Goal: Feedback & Contribution: Submit feedback/report problem

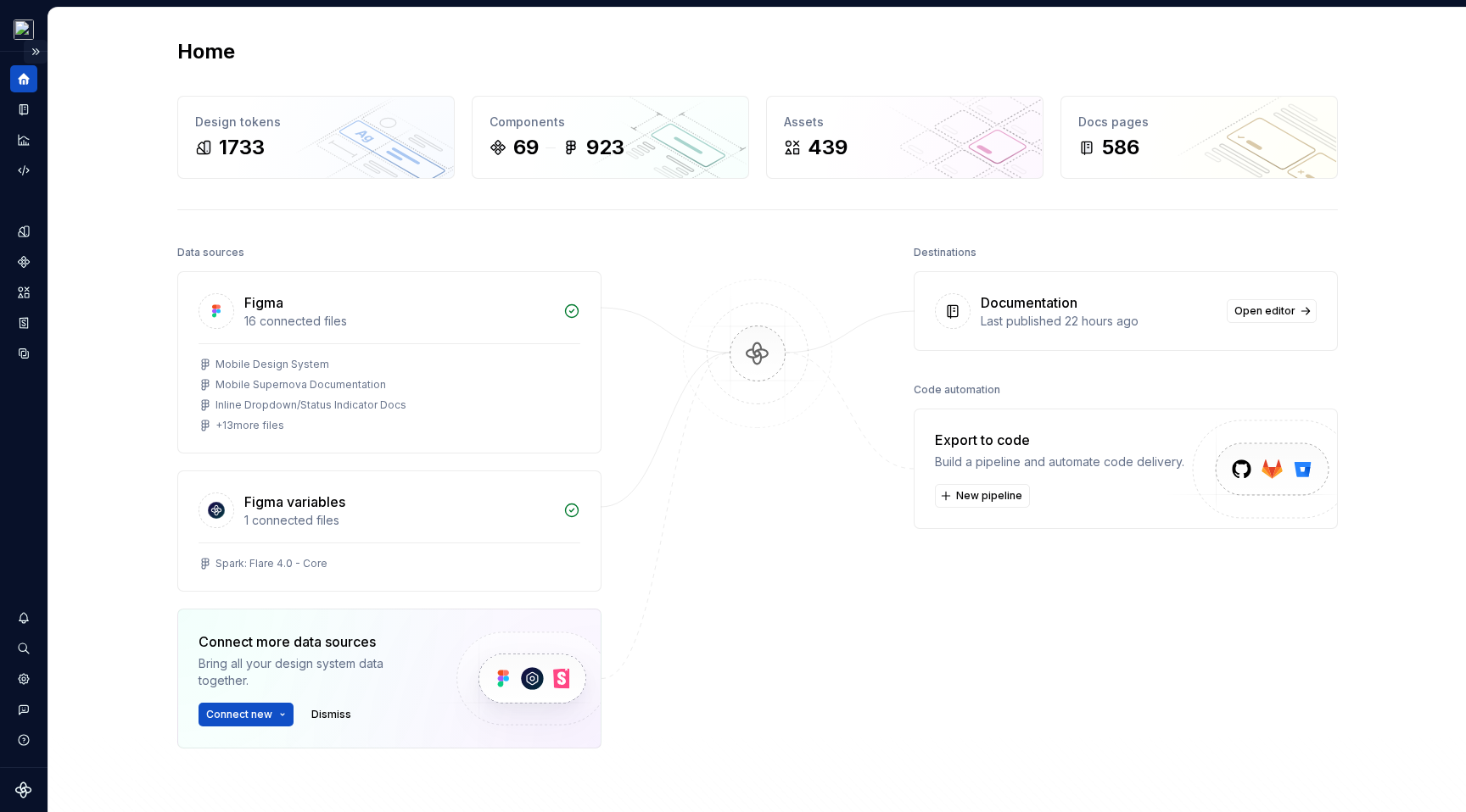
click at [39, 53] on button "Expand sidebar" at bounding box center [36, 52] width 24 height 24
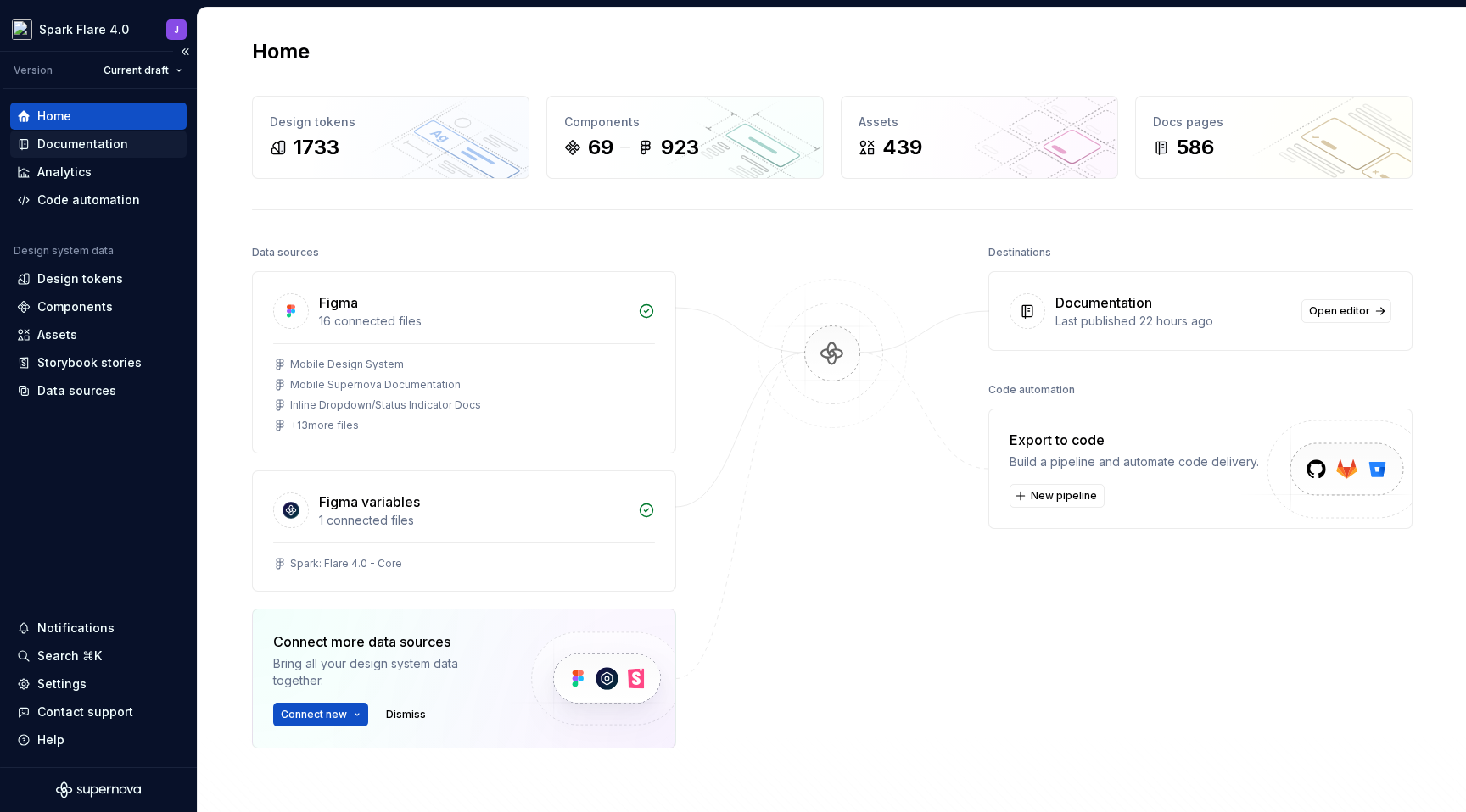
click at [102, 152] on div "Documentation" at bounding box center [82, 144] width 91 height 17
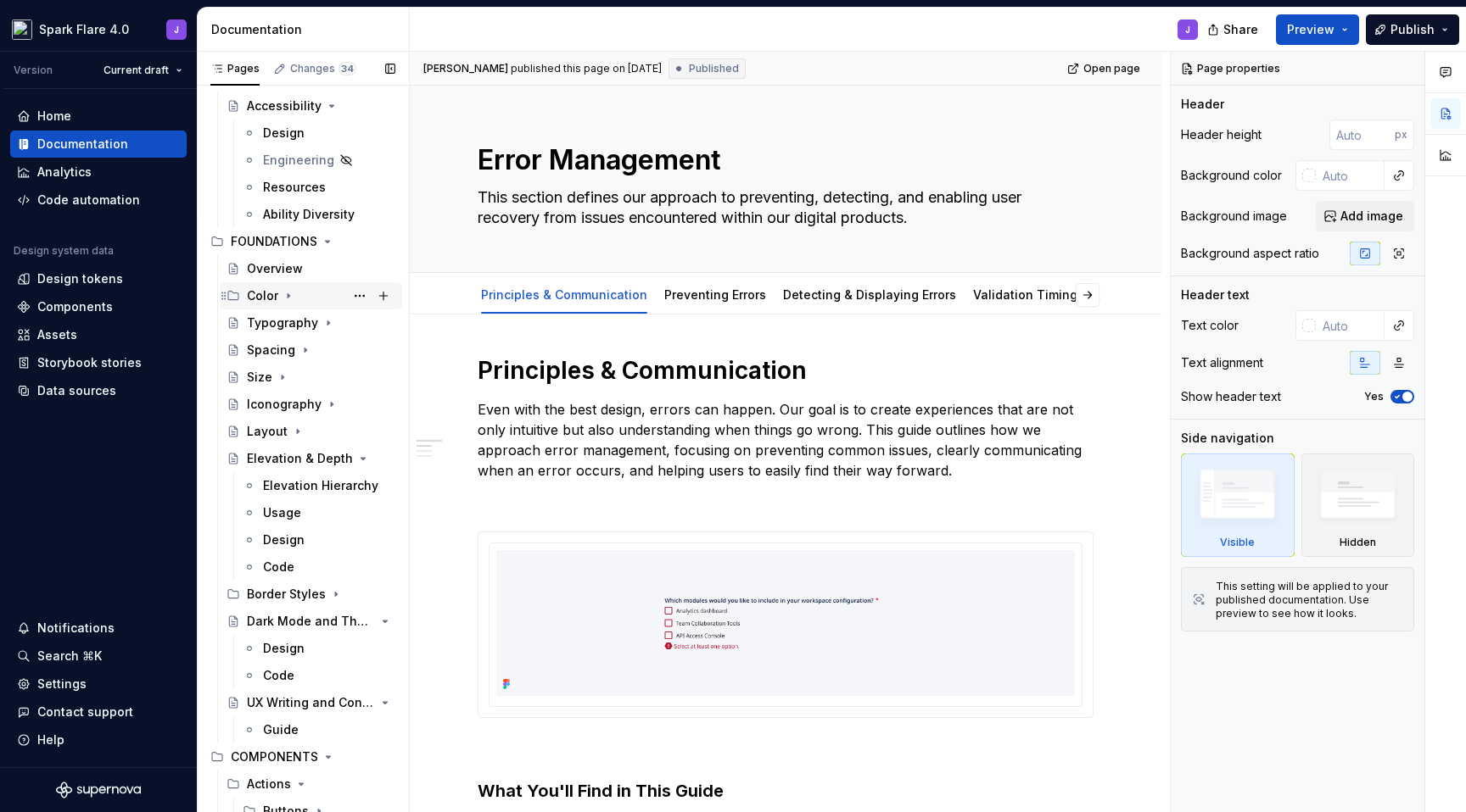
scroll to position [329, 0]
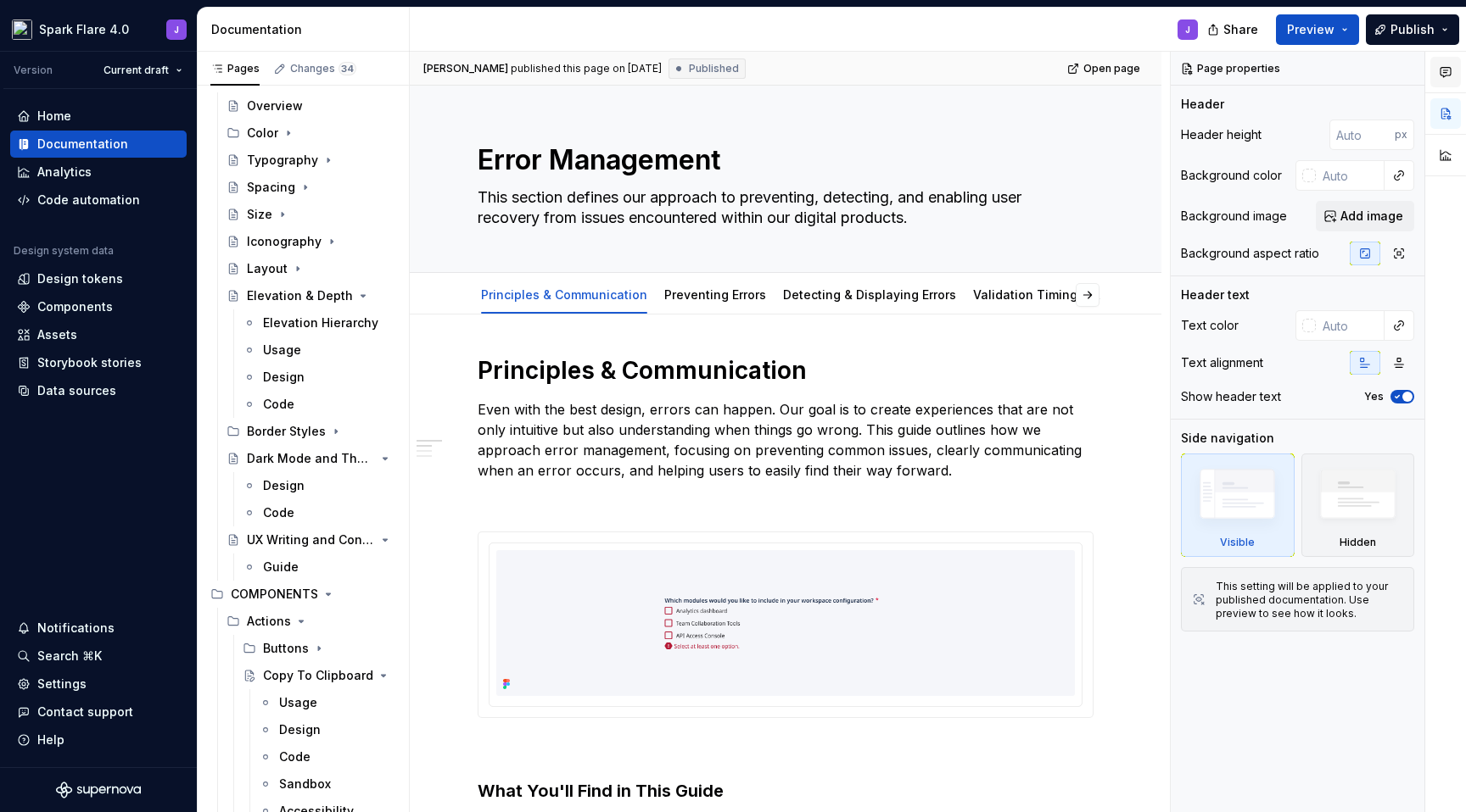
click at [1441, 75] on icon "button" at bounding box center [1446, 72] width 14 height 14
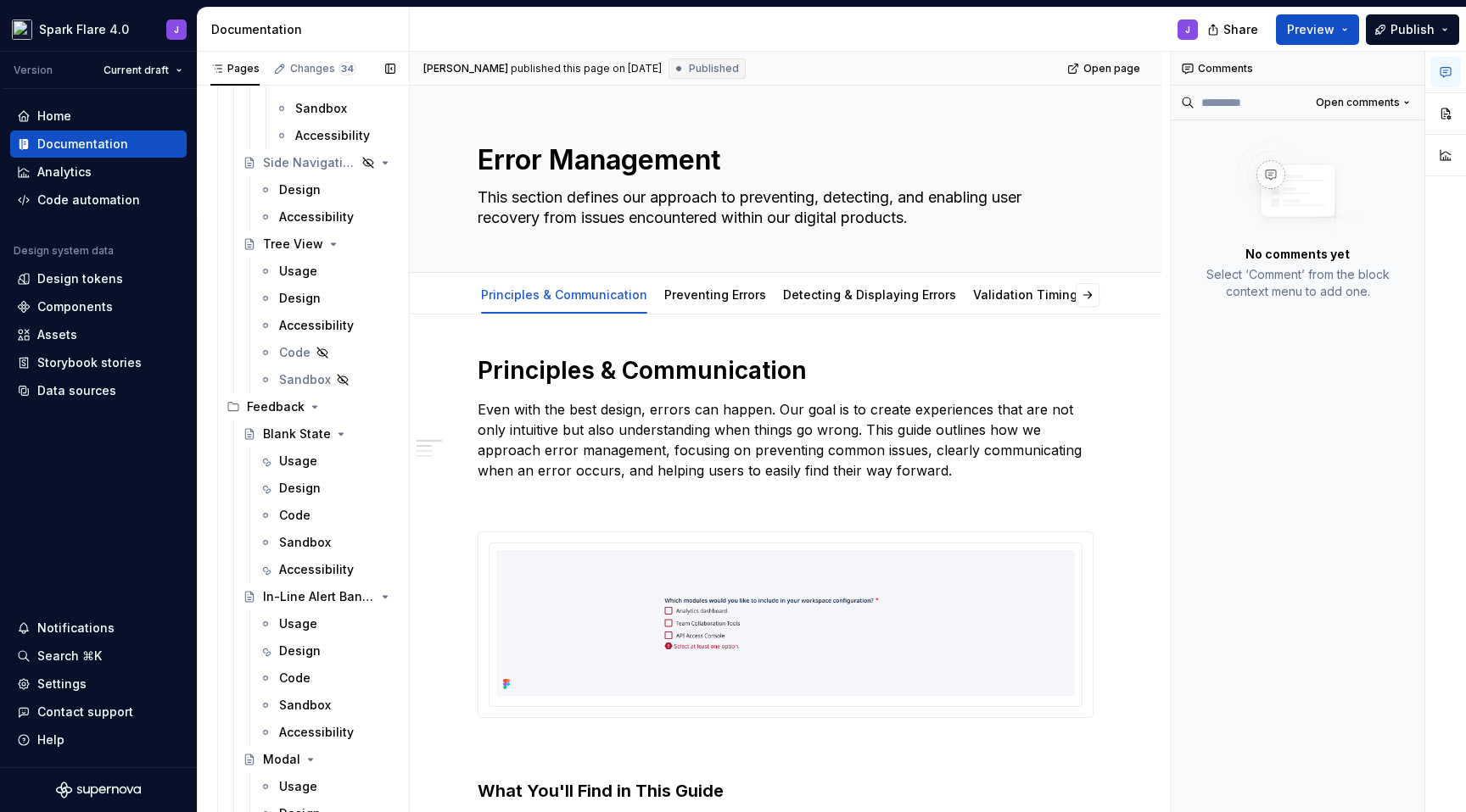
scroll to position [9462, 0]
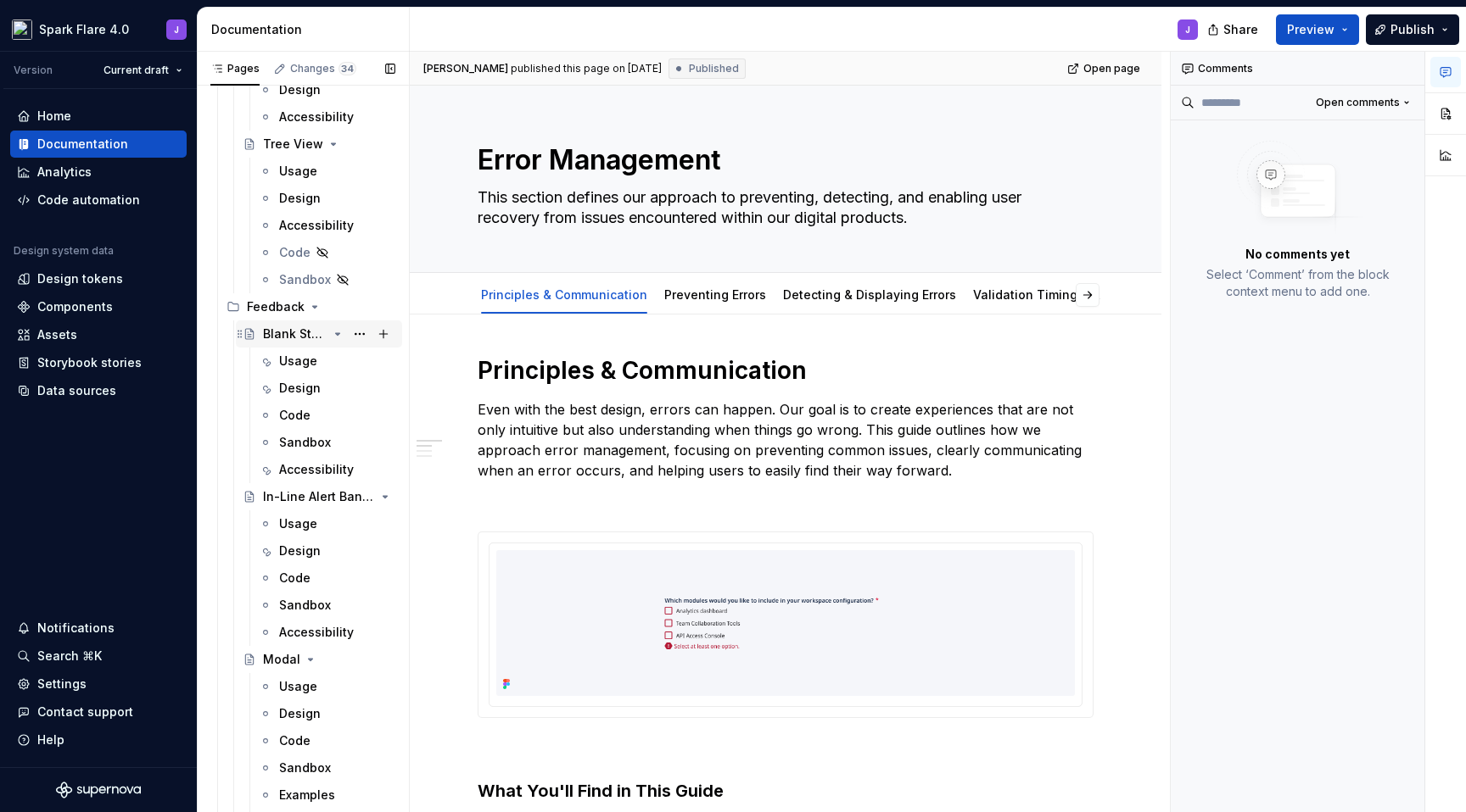
click at [299, 334] on div "Blank State" at bounding box center [294, 333] width 65 height 17
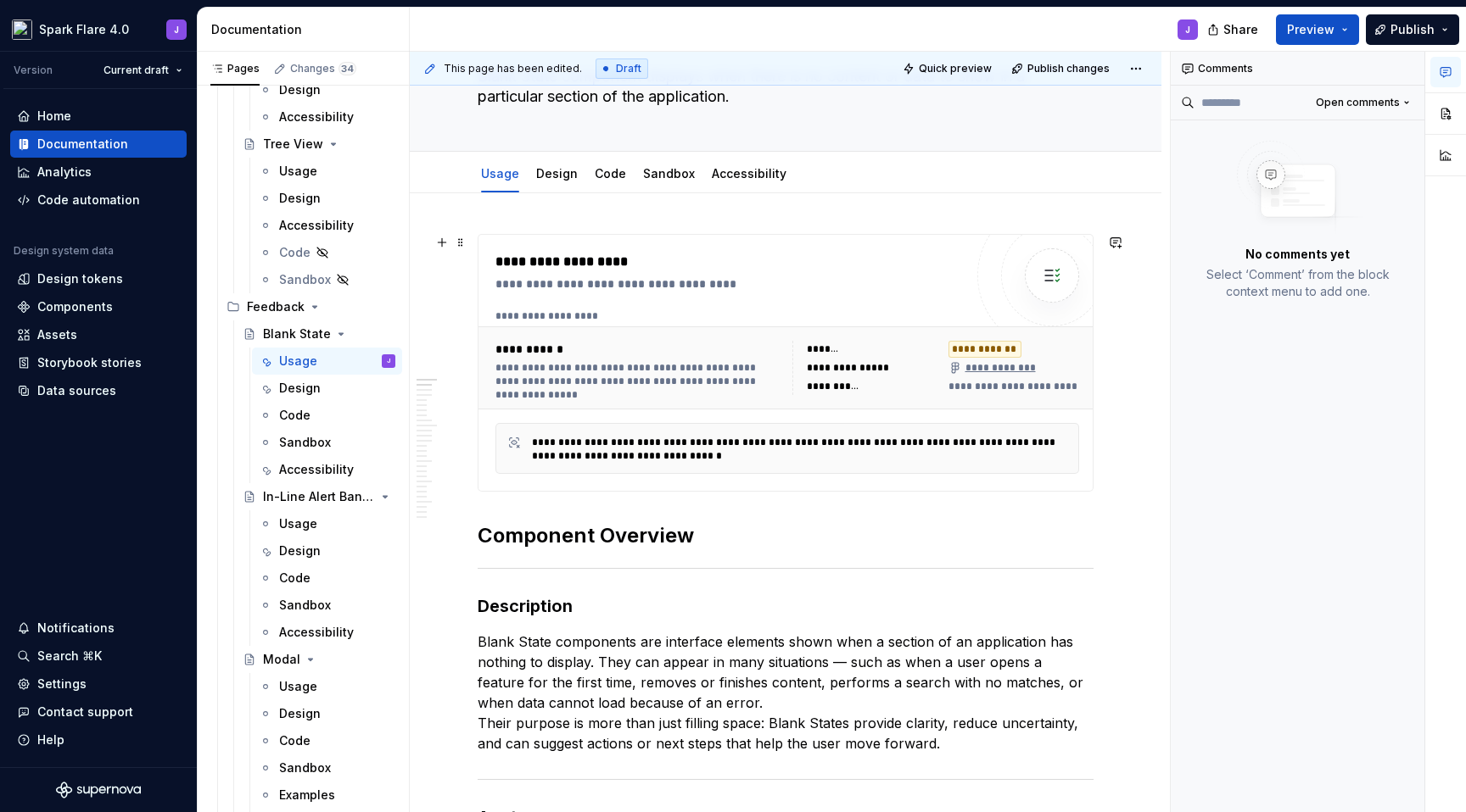
scroll to position [123, 0]
click at [1114, 245] on button "button" at bounding box center [1116, 240] width 24 height 24
type textarea "*"
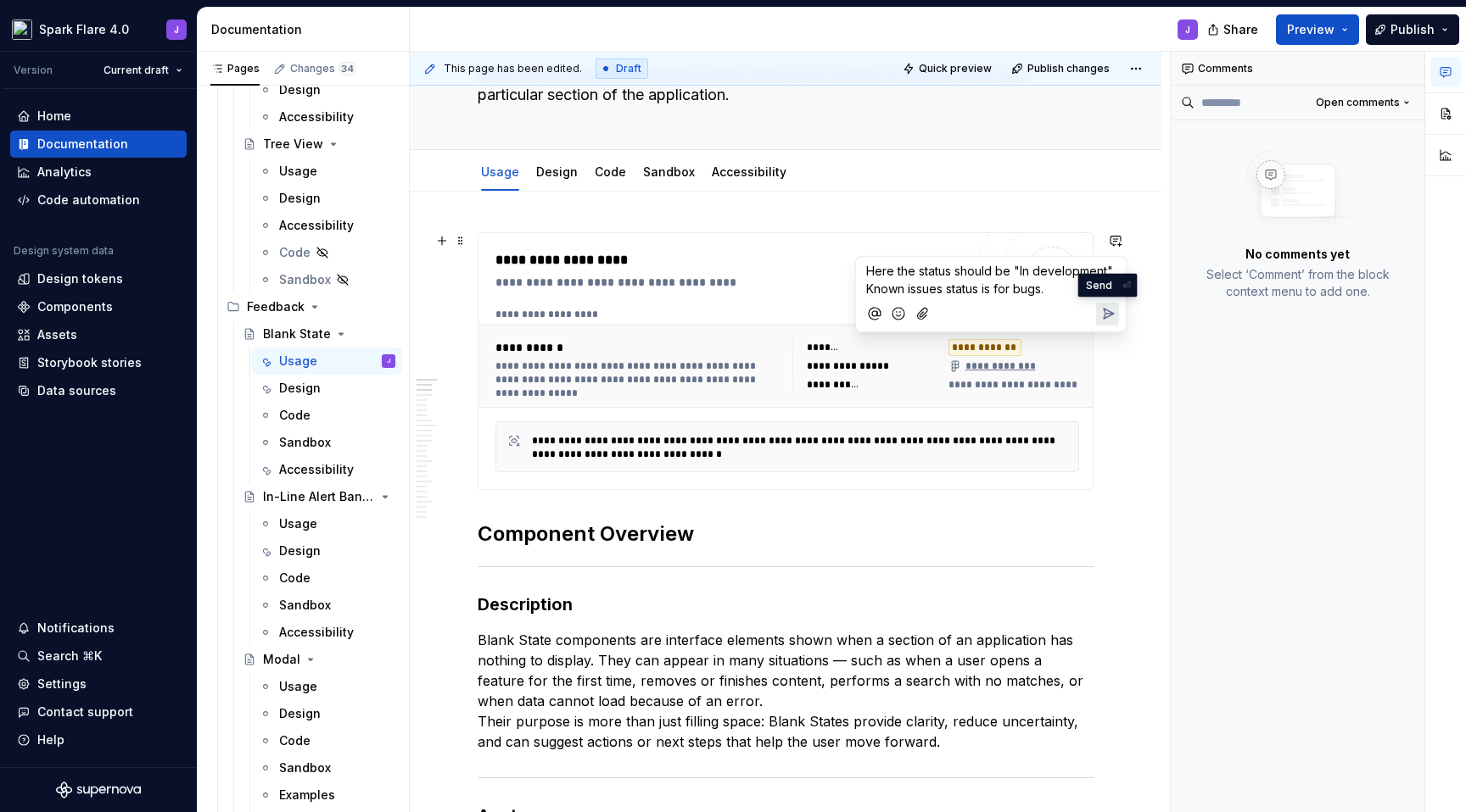
click at [1116, 317] on button "Send" at bounding box center [1107, 313] width 23 height 23
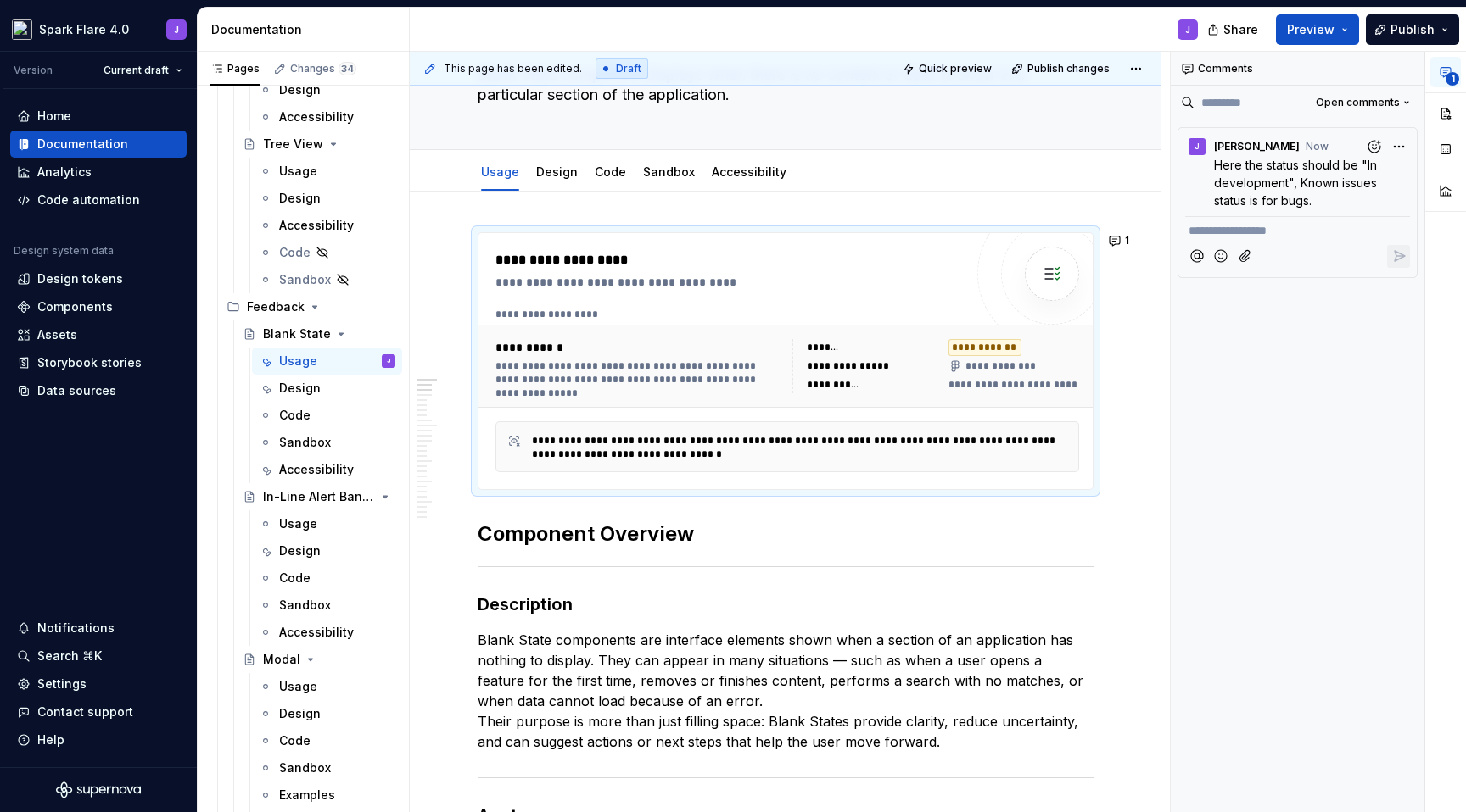
type textarea "*"
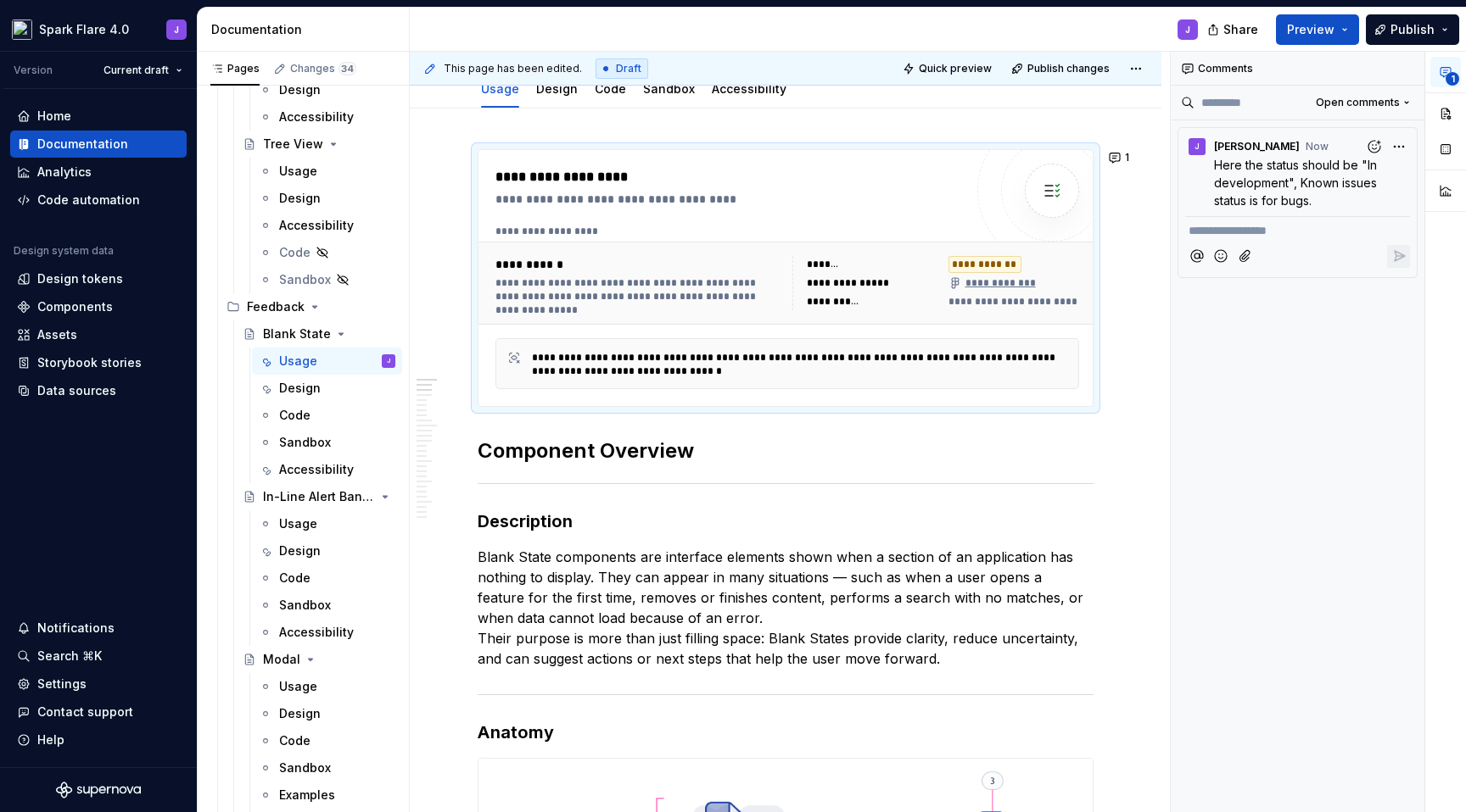
scroll to position [477, 0]
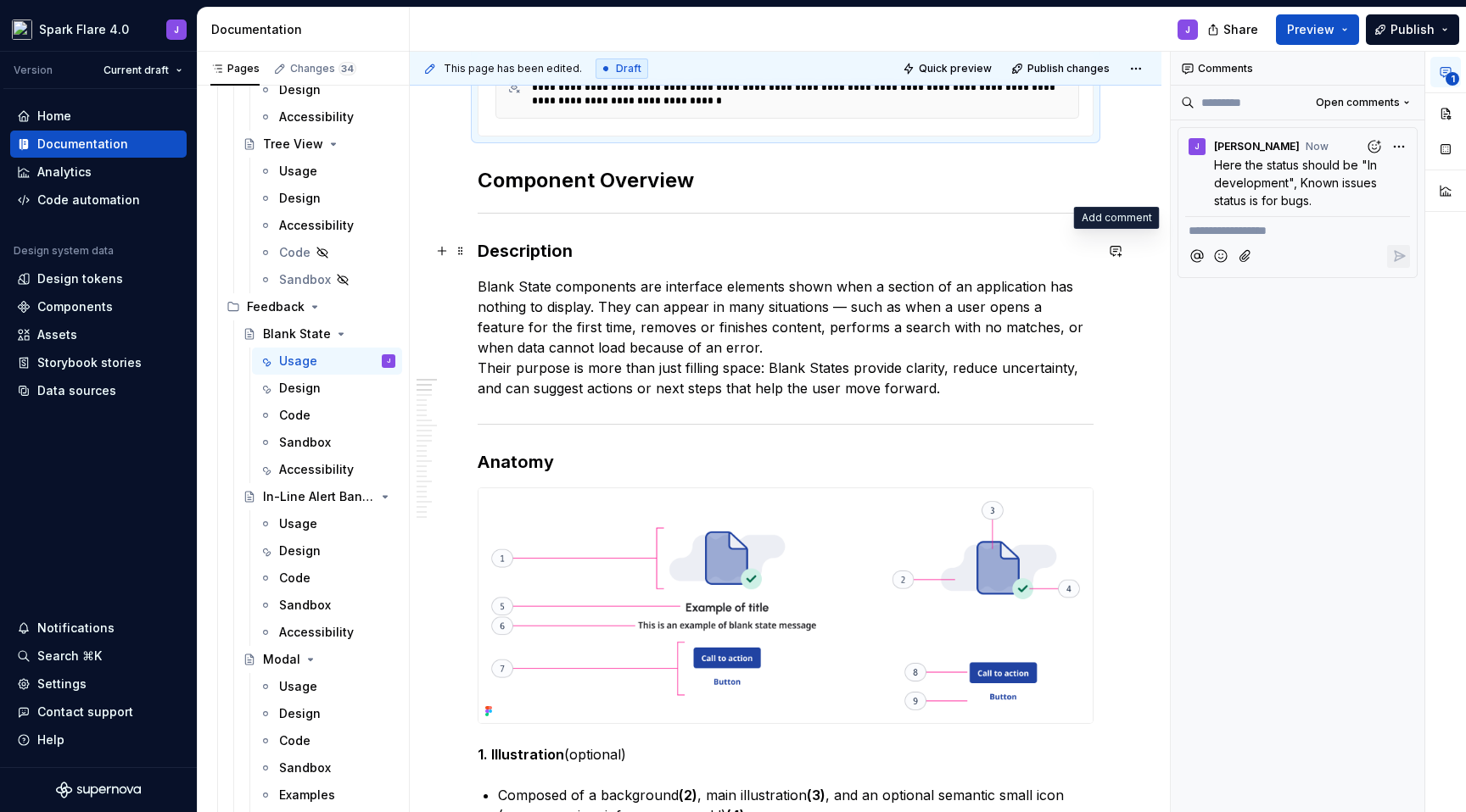
click at [1115, 257] on button "button" at bounding box center [1116, 251] width 24 height 24
type textarea "*"
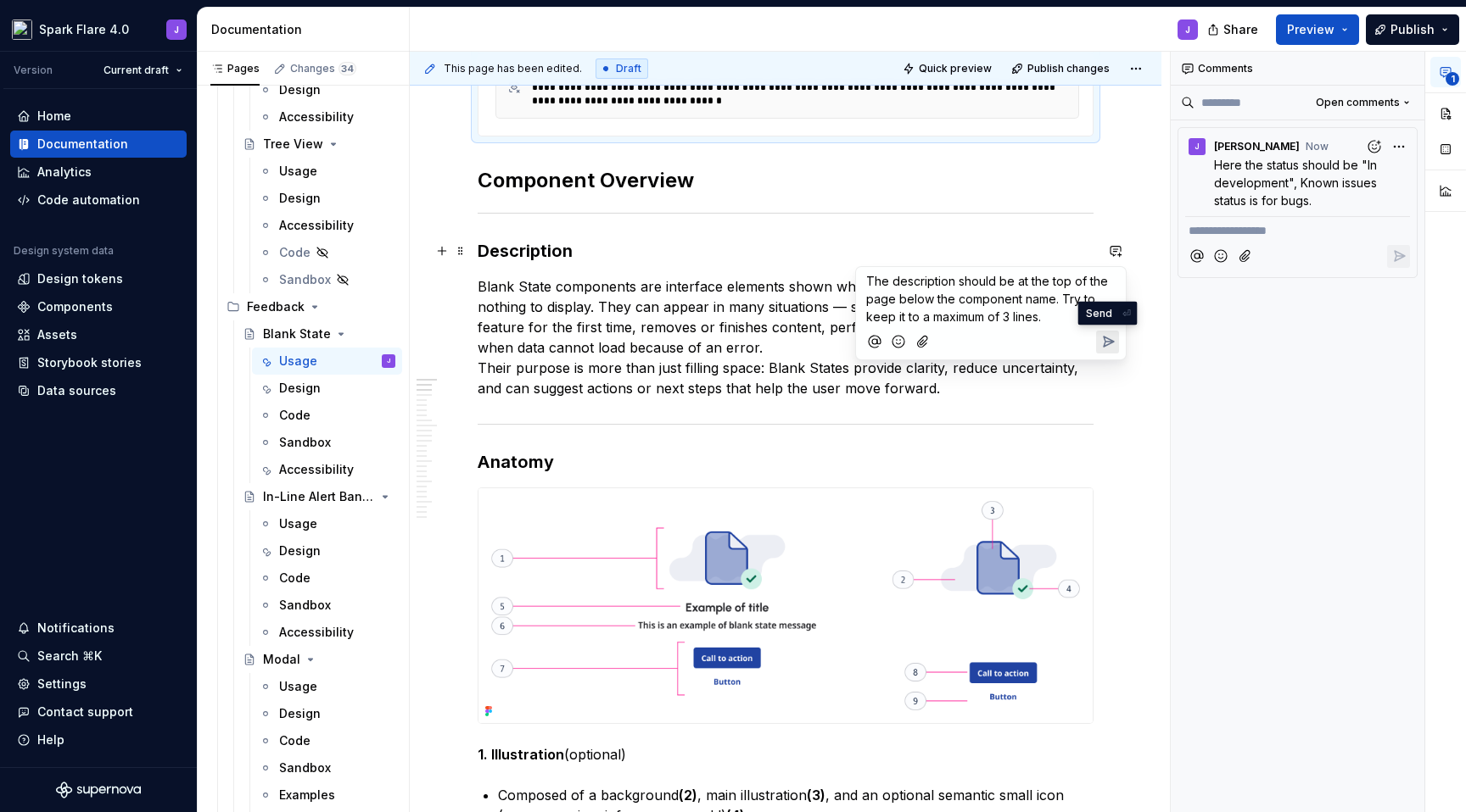
click at [1111, 343] on icon "Send" at bounding box center [1108, 341] width 17 height 17
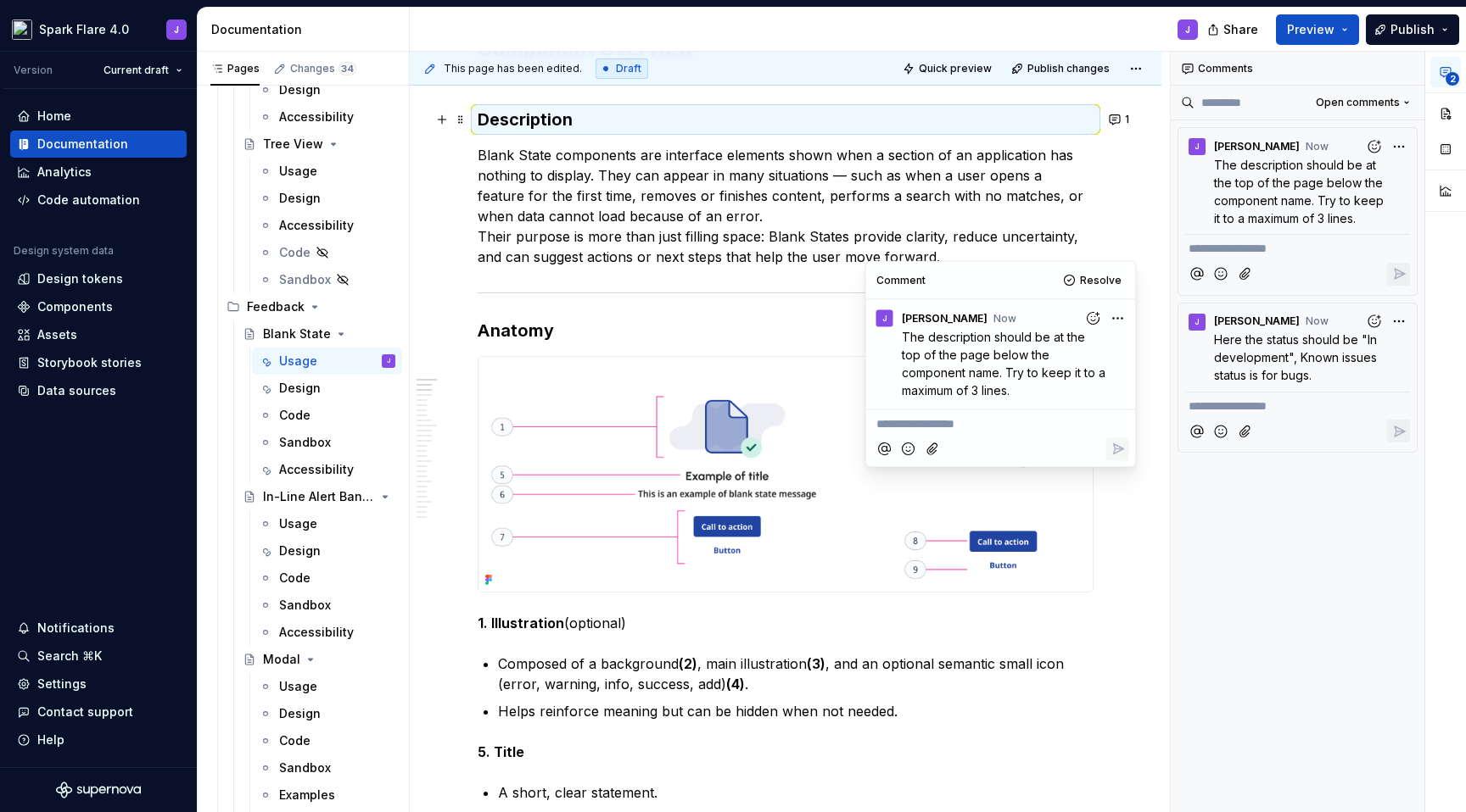
scroll to position [613, 0]
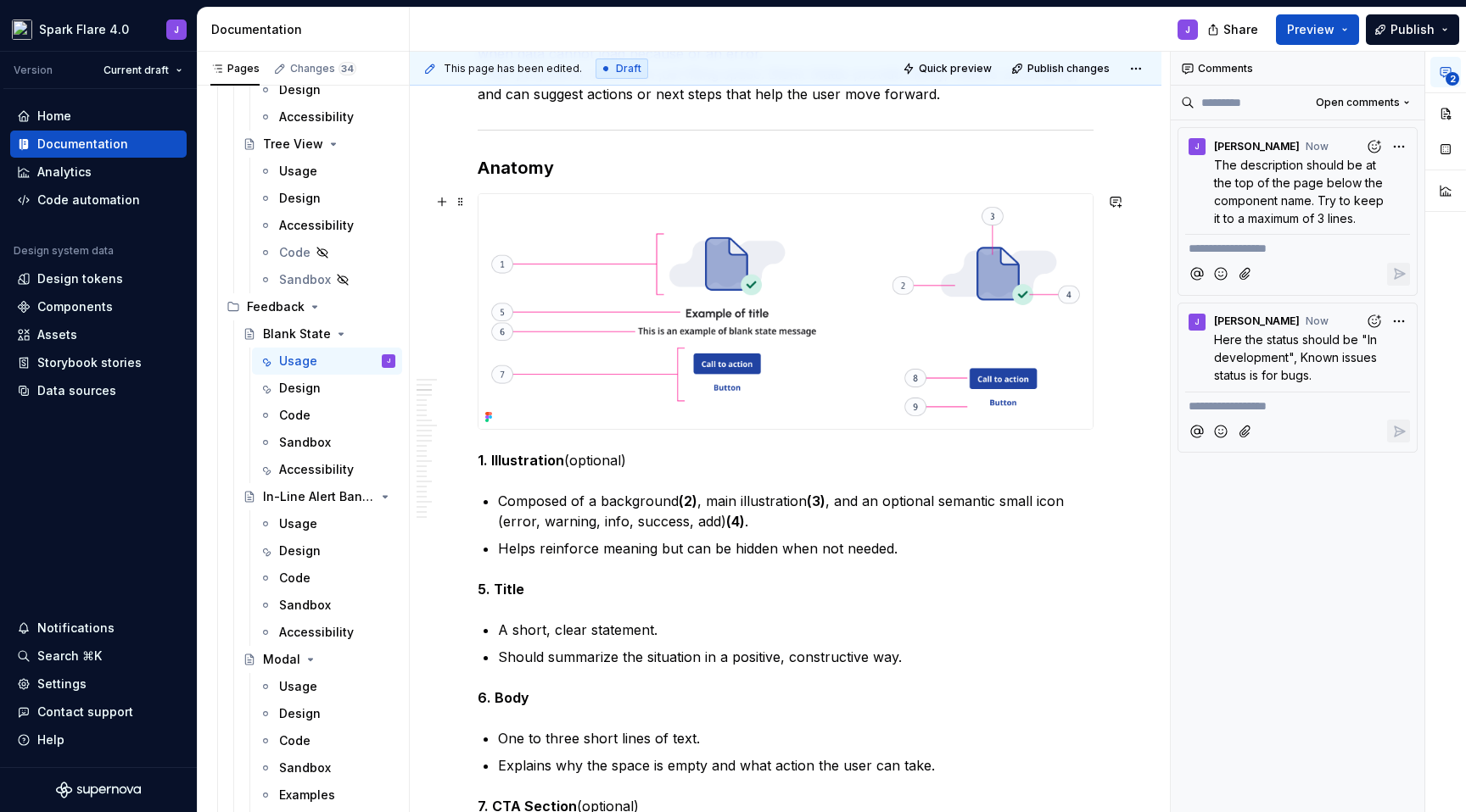
scroll to position [633, 0]
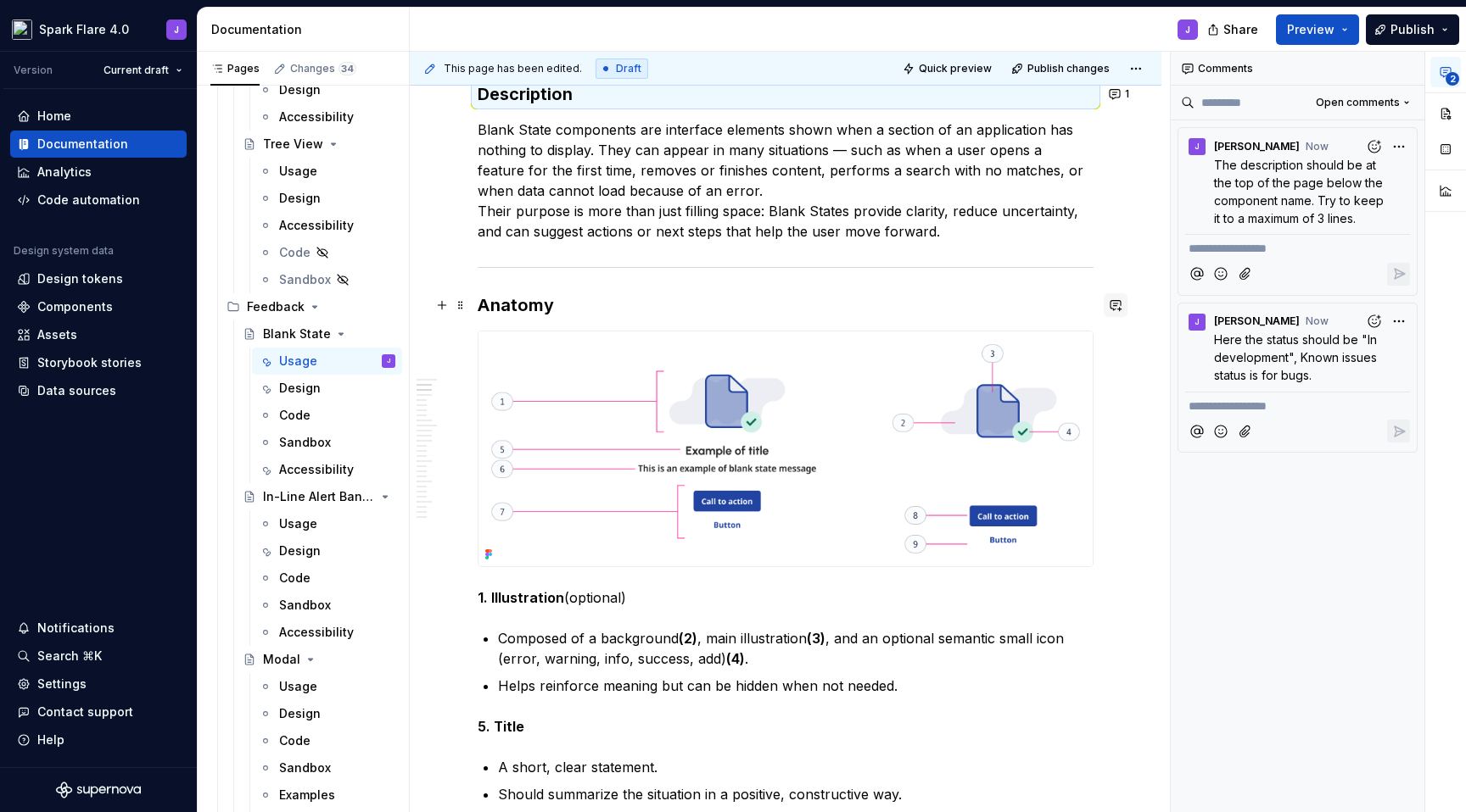
click at [1116, 306] on button "button" at bounding box center [1116, 305] width 24 height 24
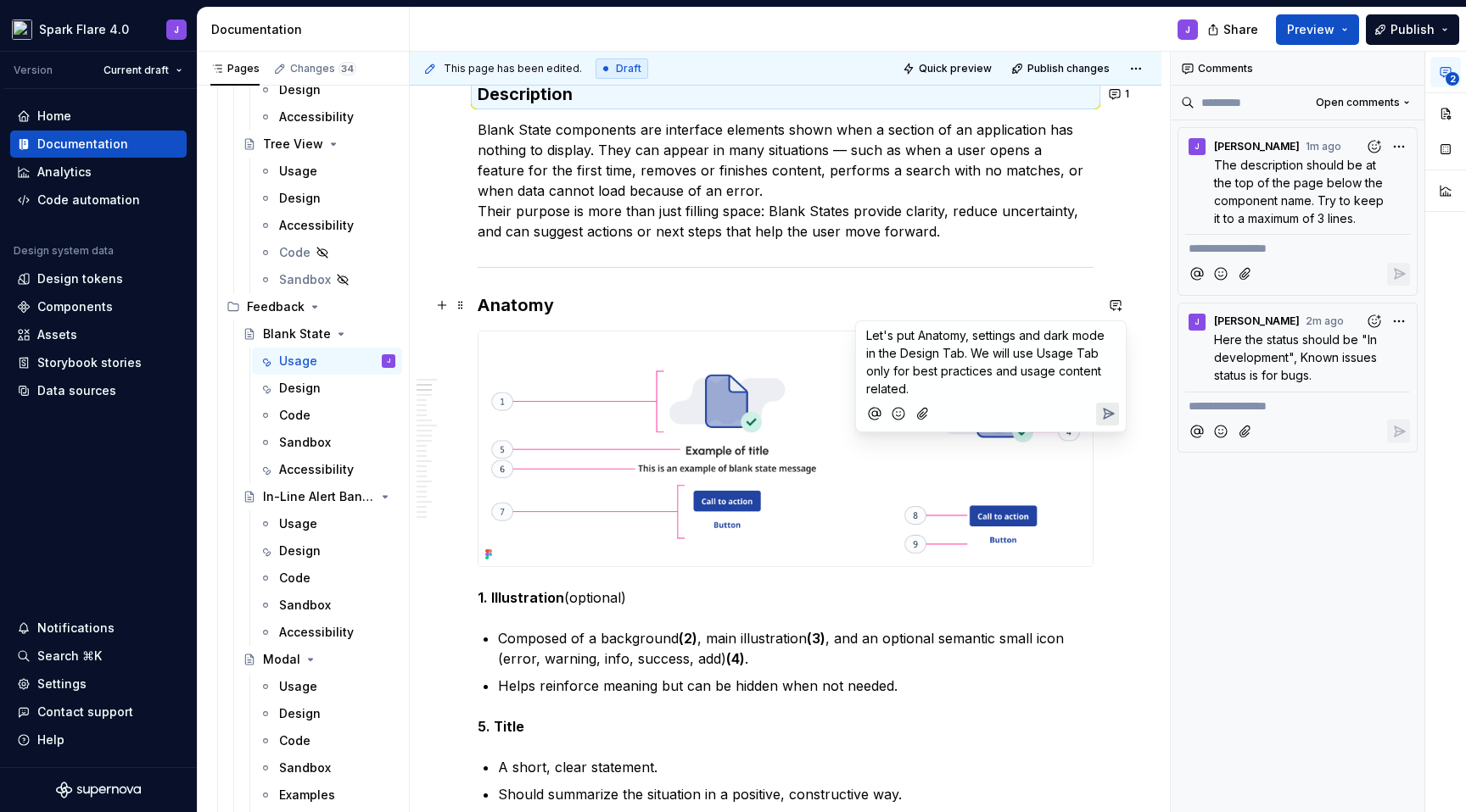
click at [924, 389] on p "Let's put Anatomy, settings and dark mode in the Design Tab. We will use Usage …" at bounding box center [991, 361] width 249 height 71
click at [1110, 393] on icon "Send" at bounding box center [1108, 395] width 17 height 17
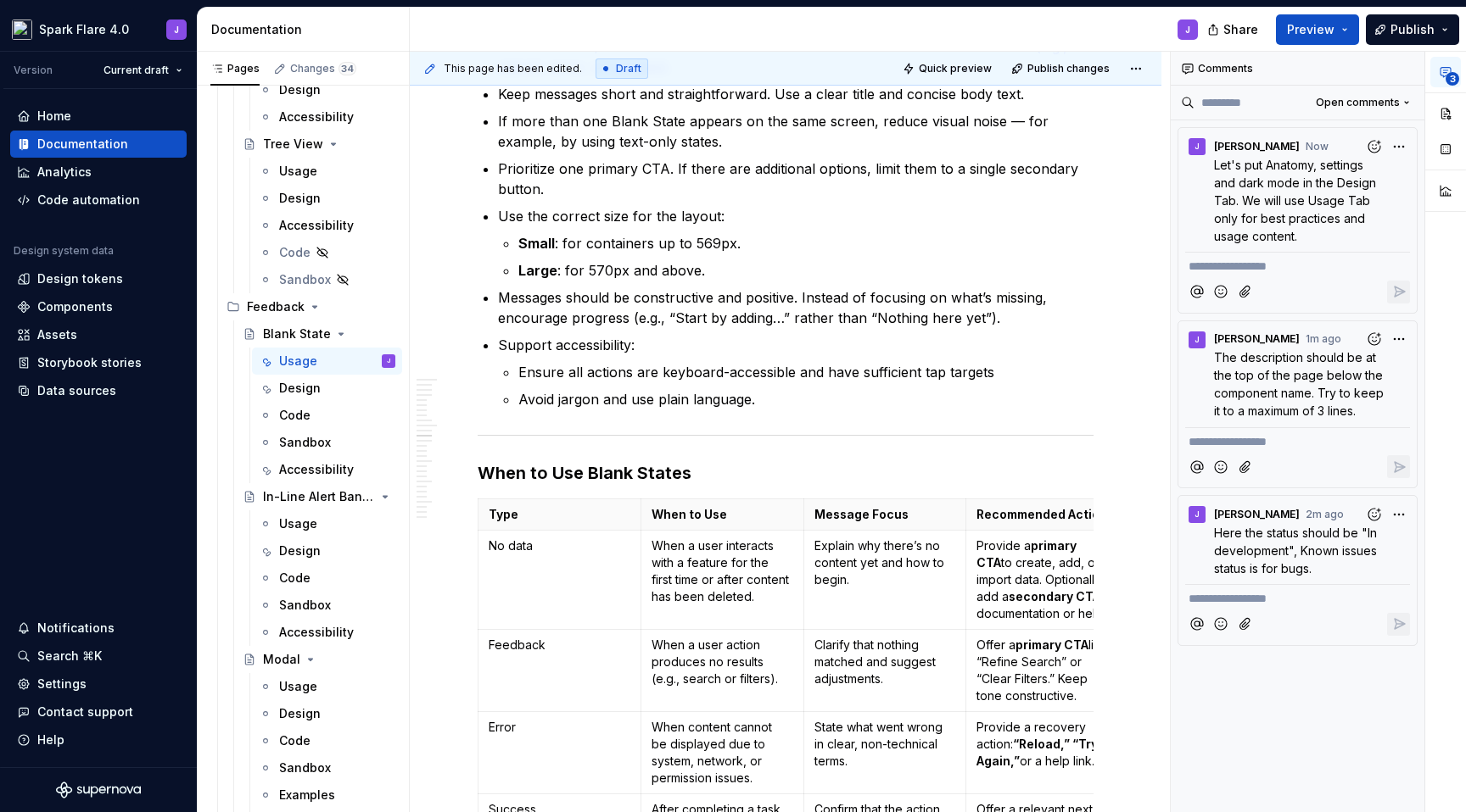
scroll to position [2809, 0]
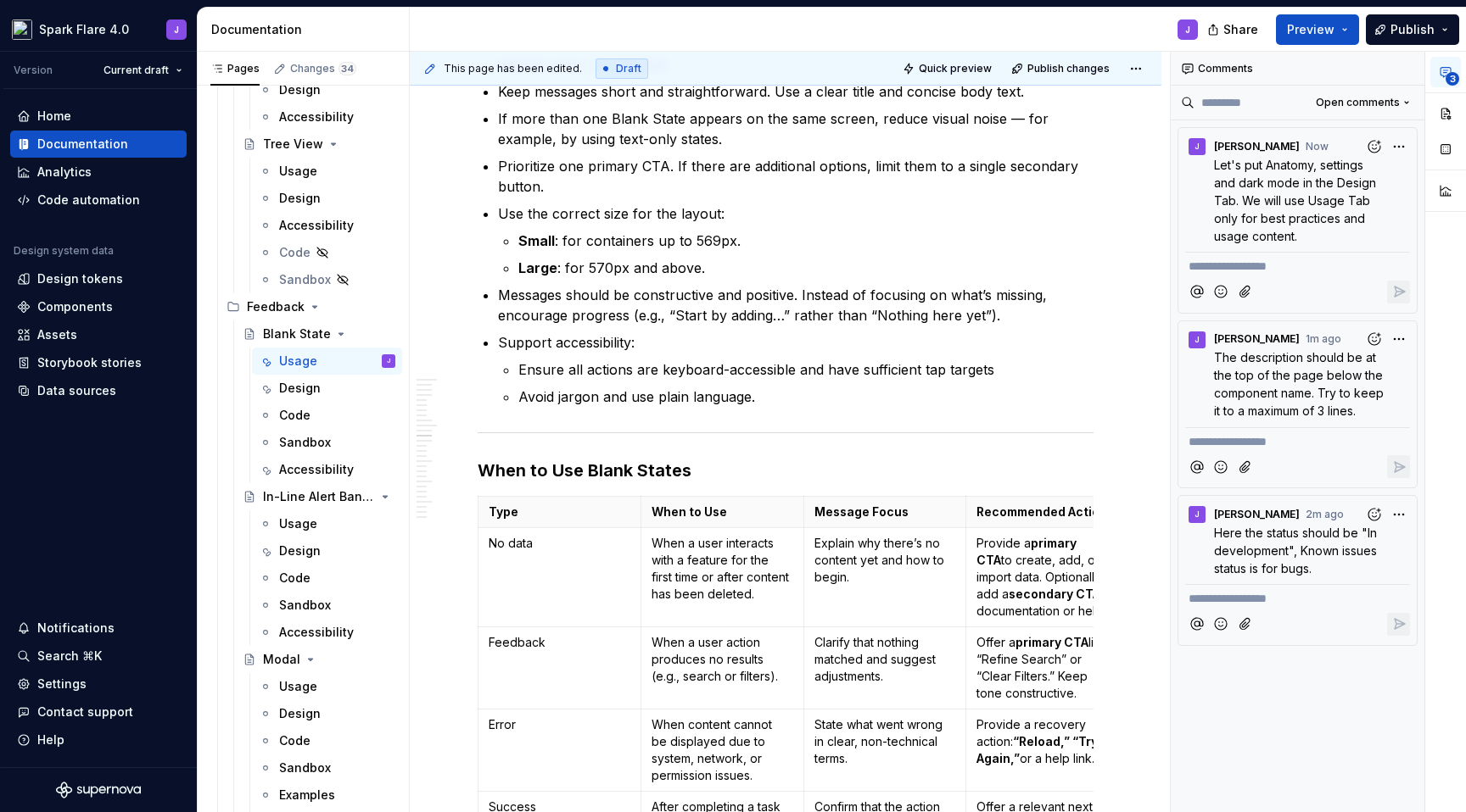
click at [913, 398] on p "Avoid jargon and use plain language." at bounding box center [805, 397] width 575 height 20
click at [1066, 395] on p "Avoid jargon and use plain language." at bounding box center [805, 397] width 575 height 20
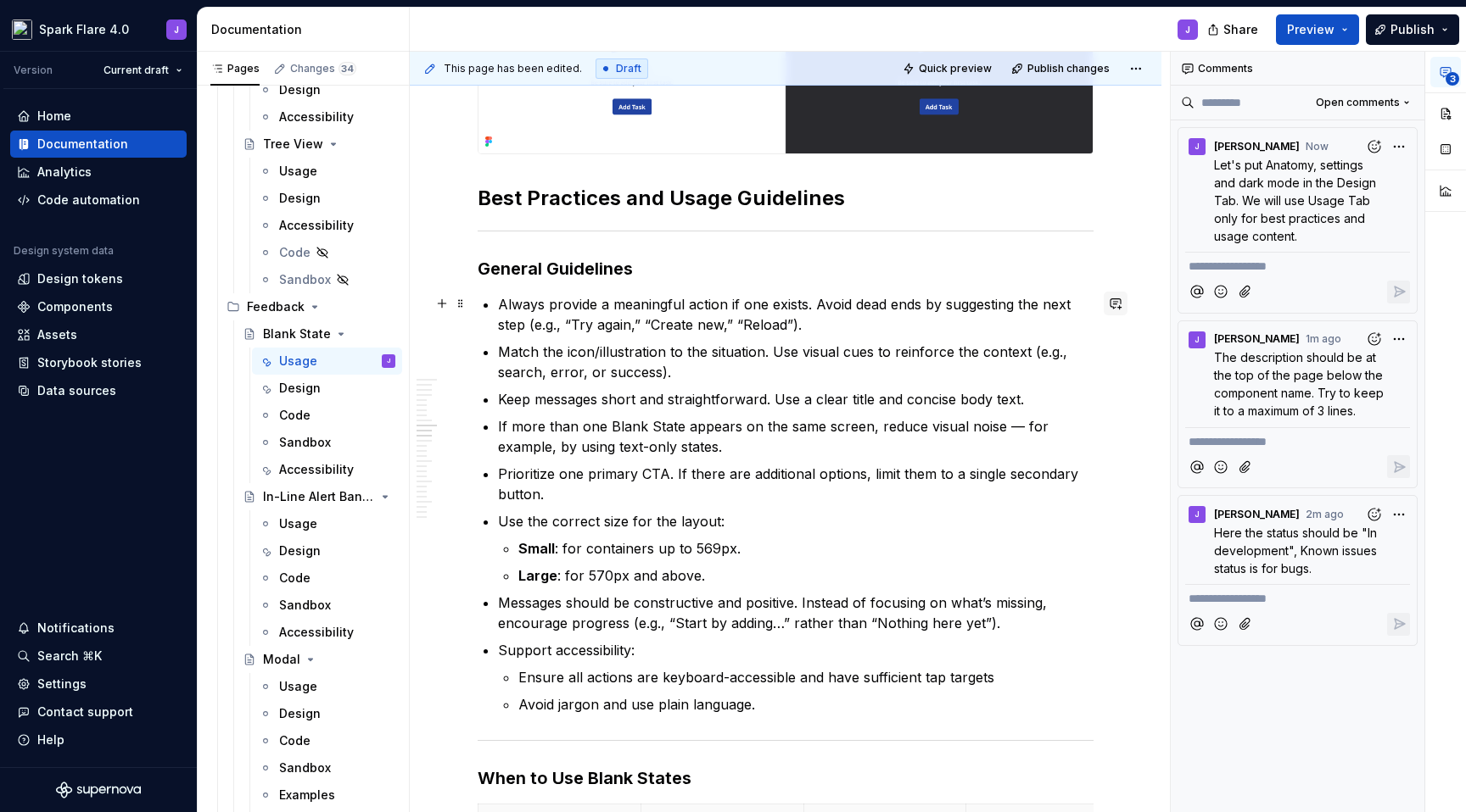
click at [1116, 301] on button "button" at bounding box center [1116, 303] width 24 height 24
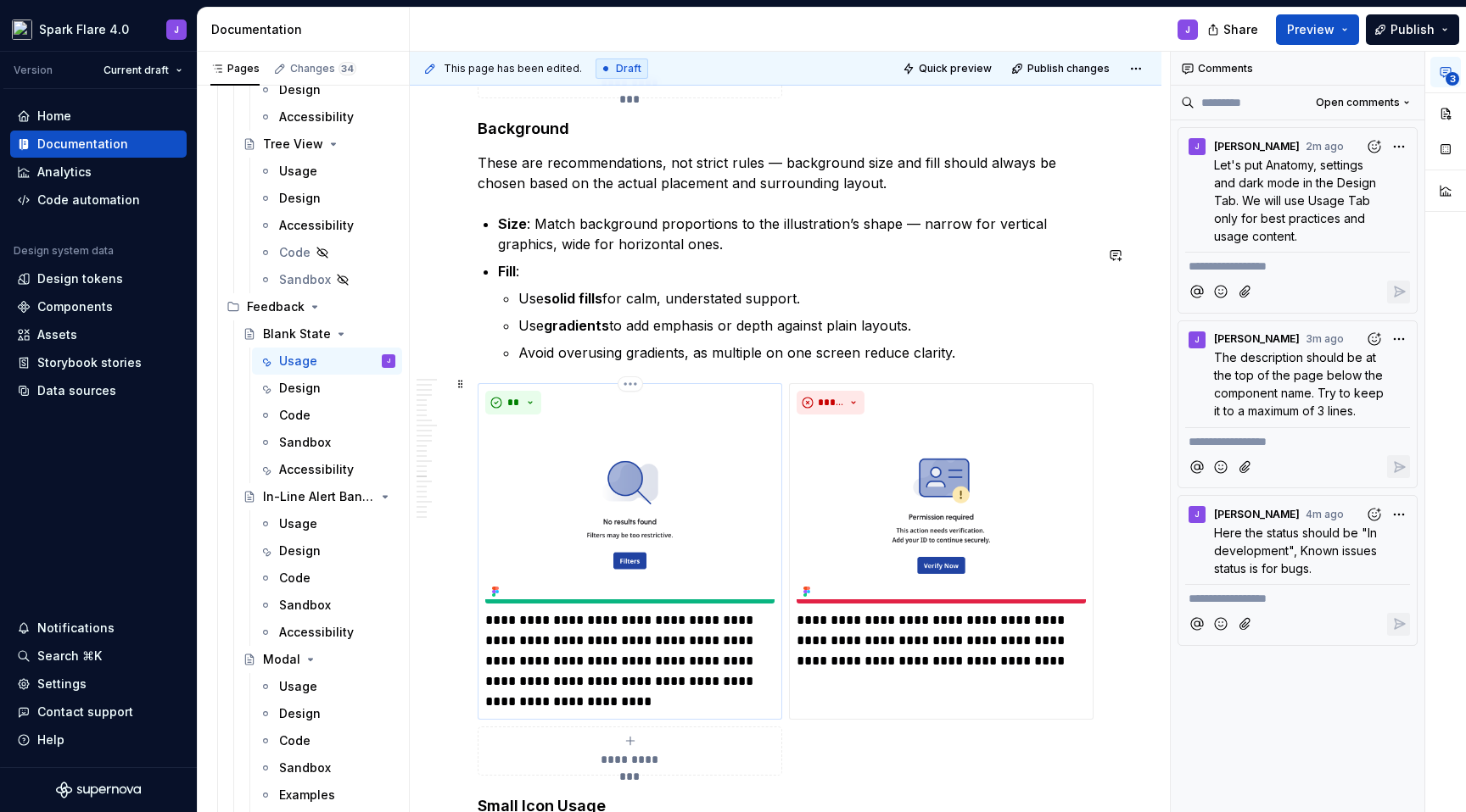
scroll to position [5488, 0]
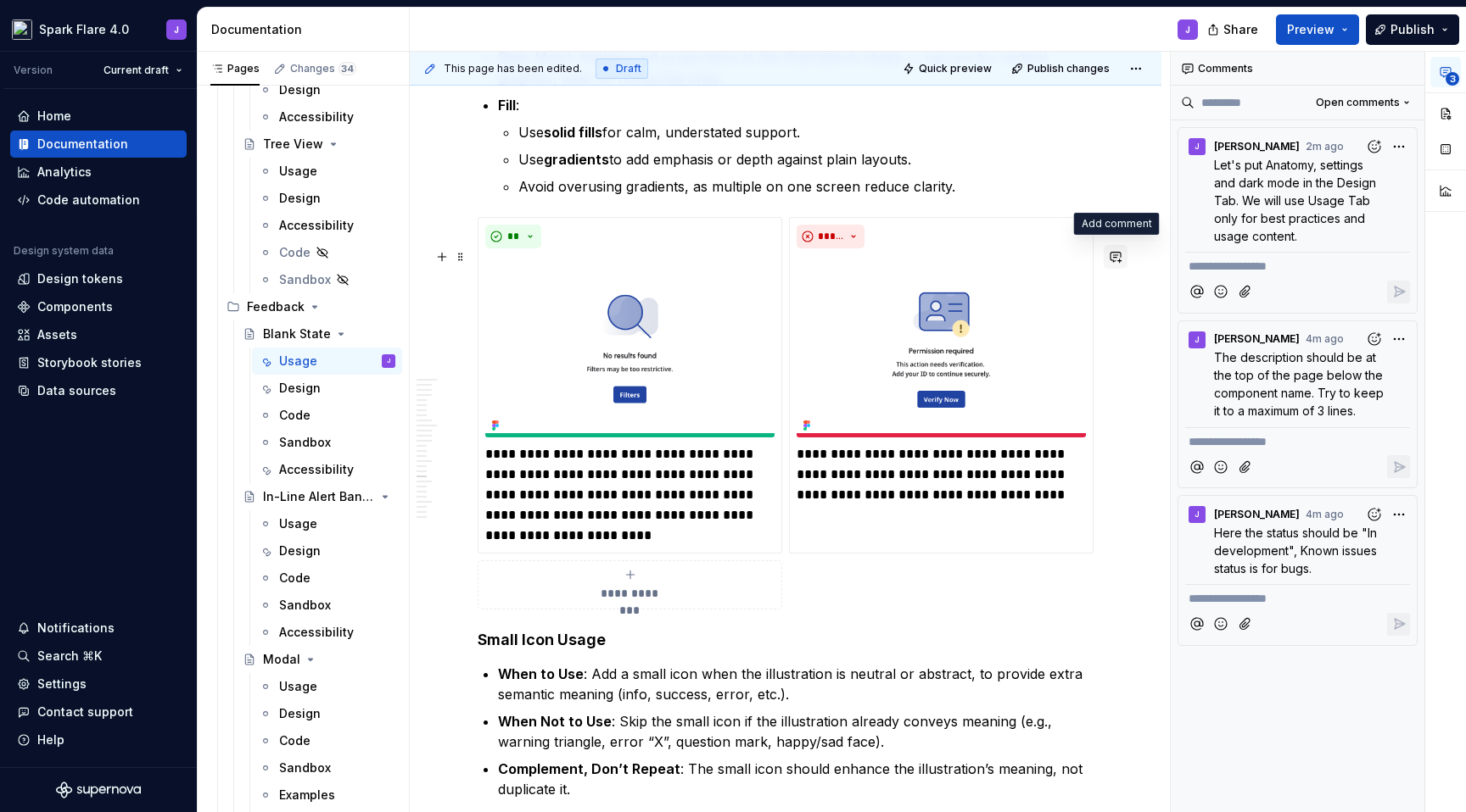
click at [1112, 257] on button "button" at bounding box center [1116, 257] width 24 height 24
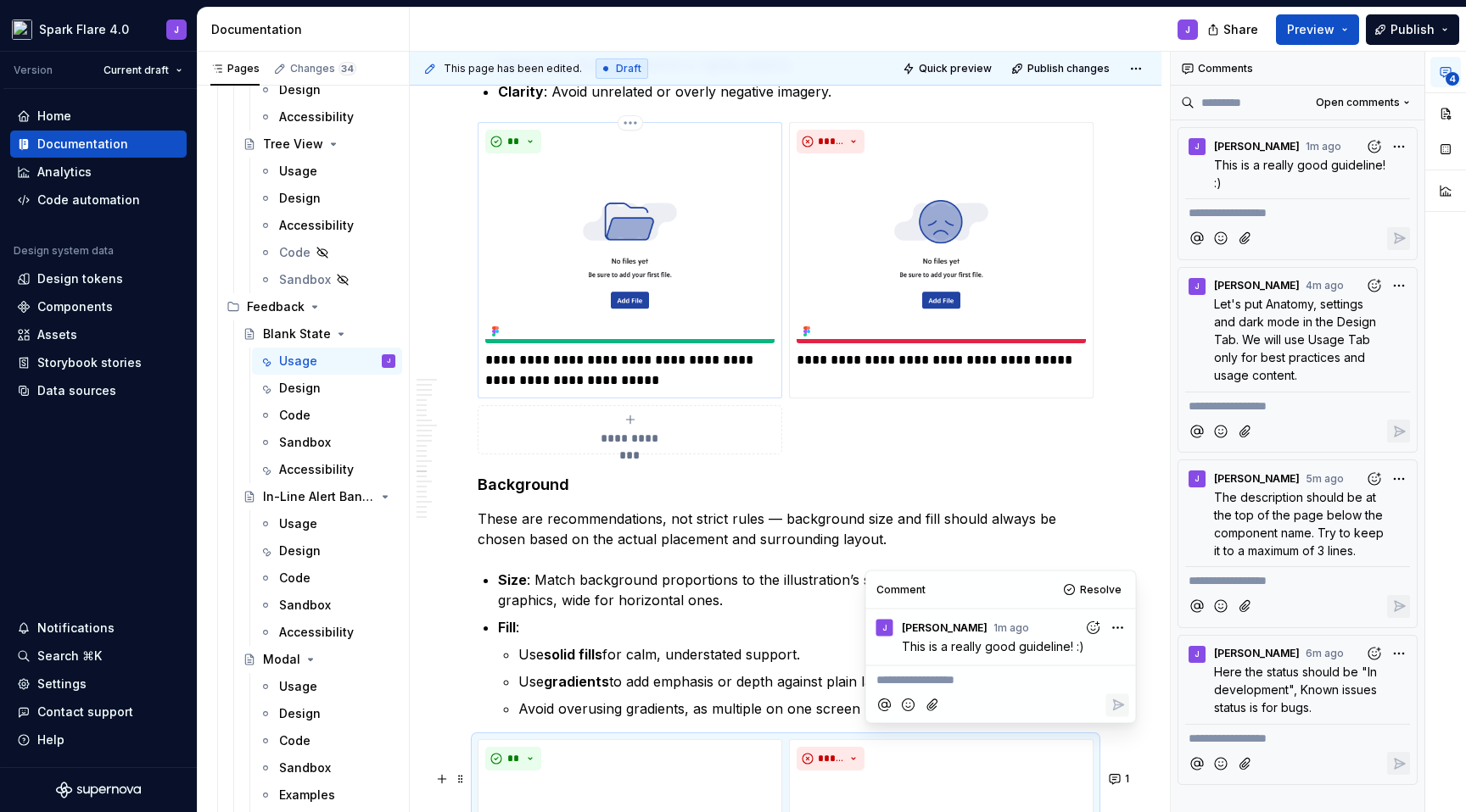
scroll to position [4866, 0]
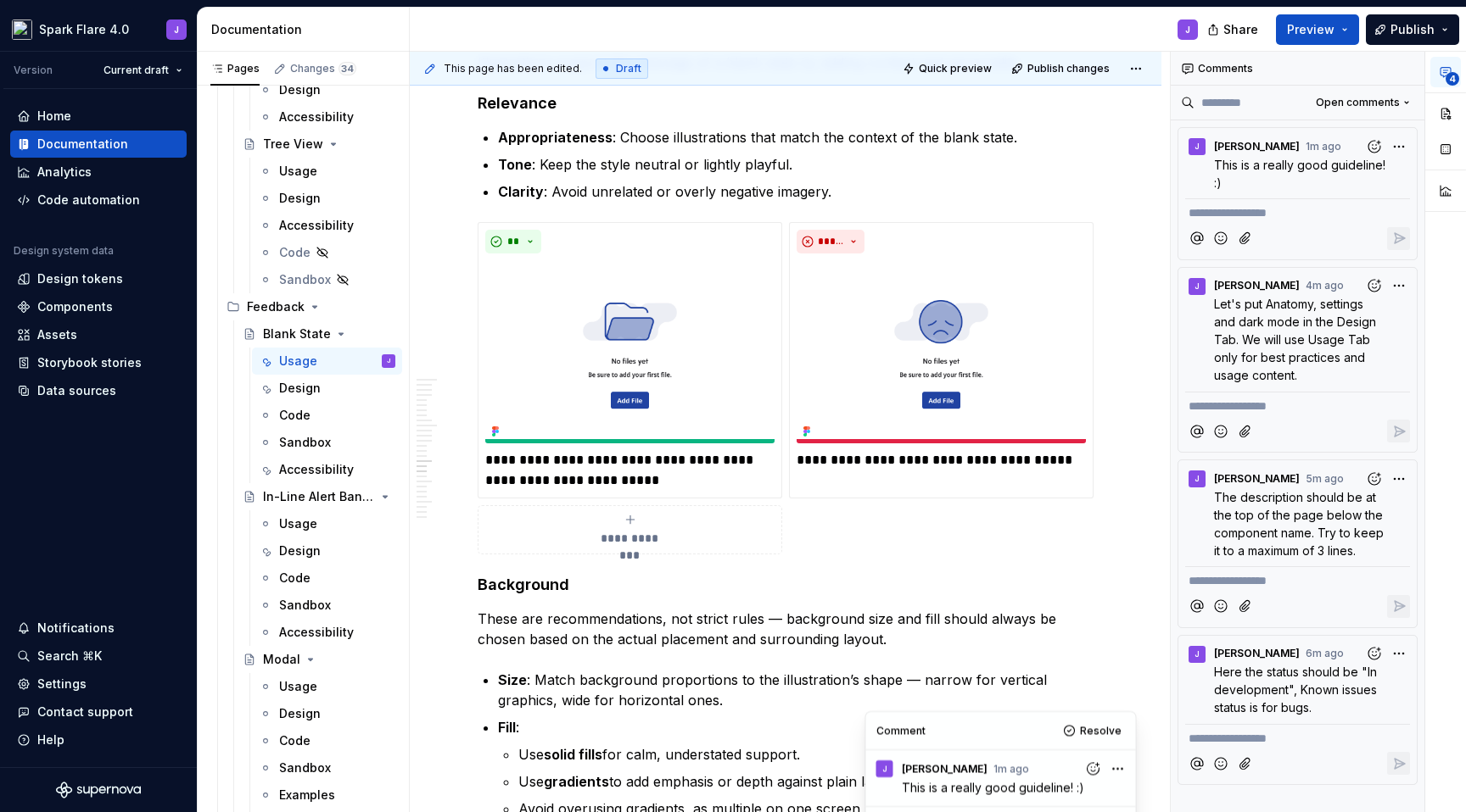
click at [1129, 299] on div "**********" at bounding box center [785, 44] width 751 height 9191
click at [1112, 260] on button "button" at bounding box center [1116, 263] width 24 height 24
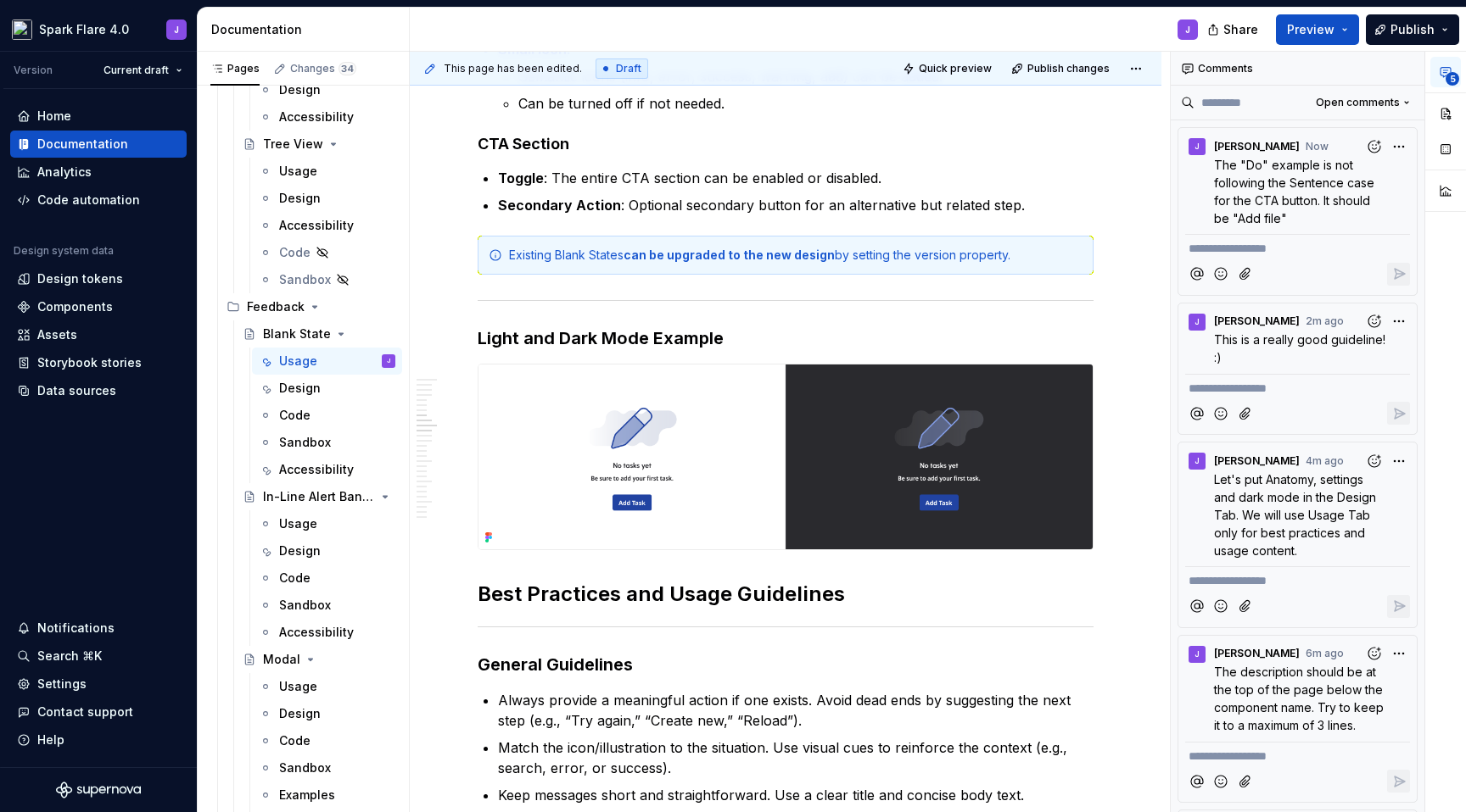
scroll to position [2106, 0]
click at [1115, 367] on button "button" at bounding box center [1116, 371] width 24 height 24
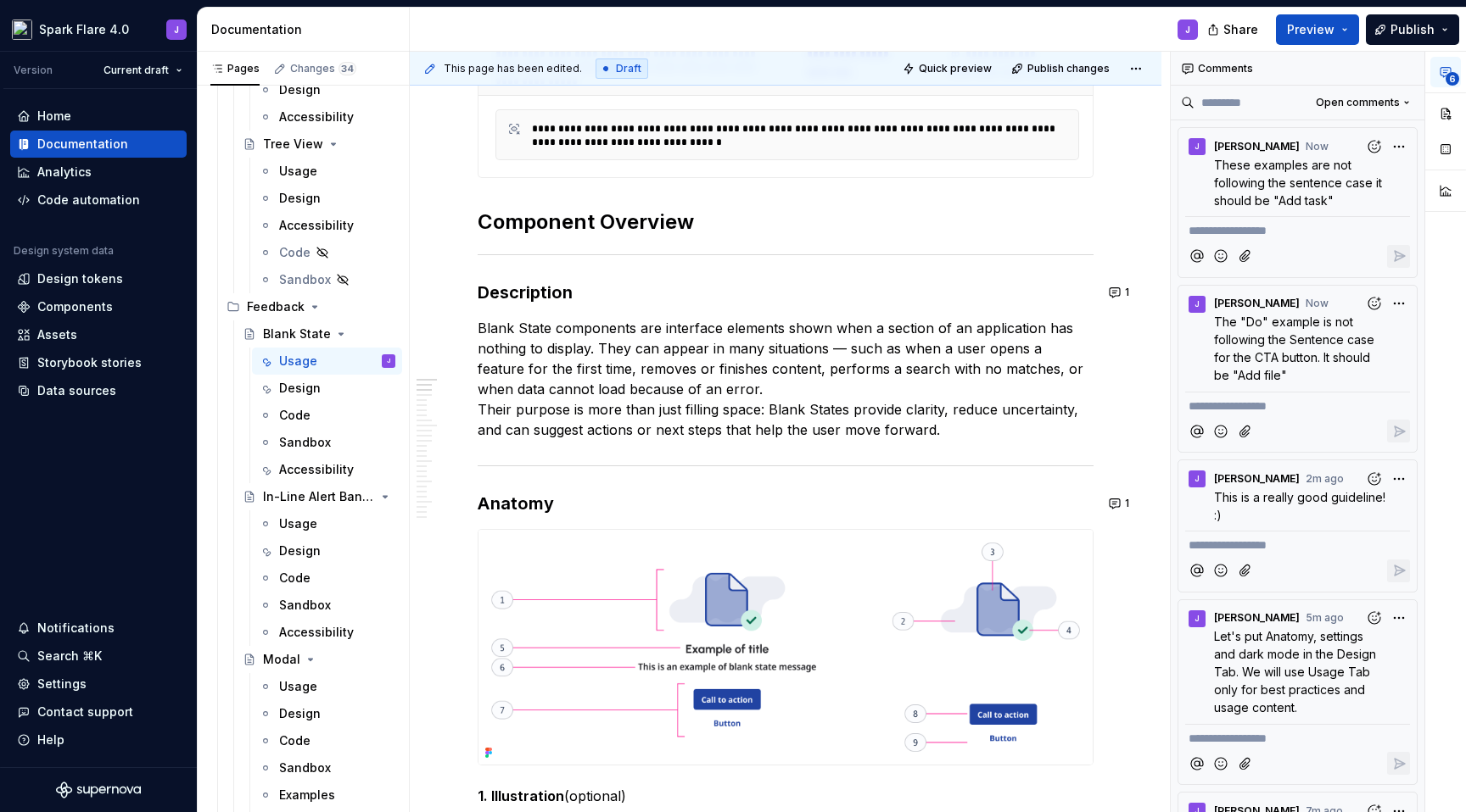
scroll to position [0, 0]
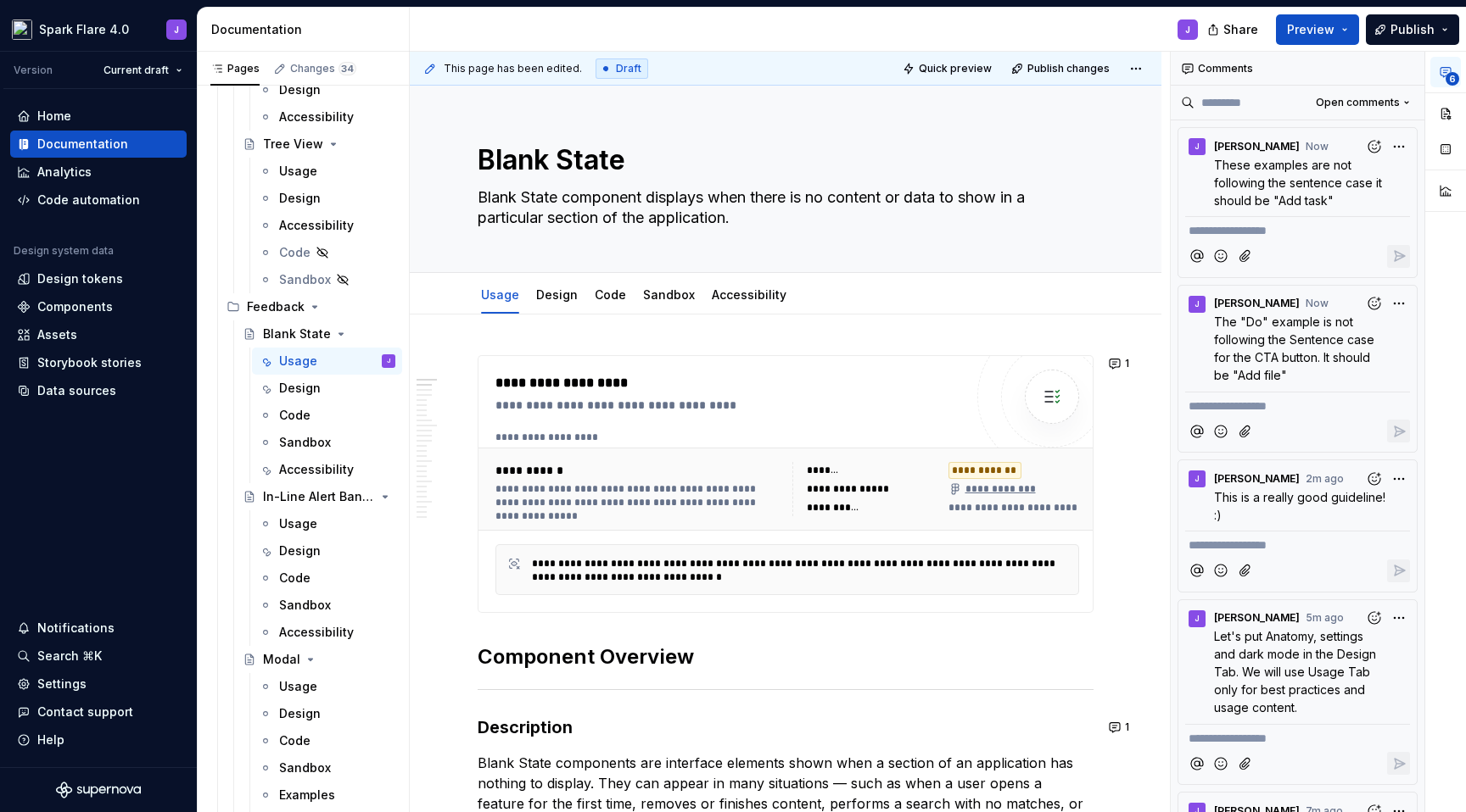
type textarea "*"
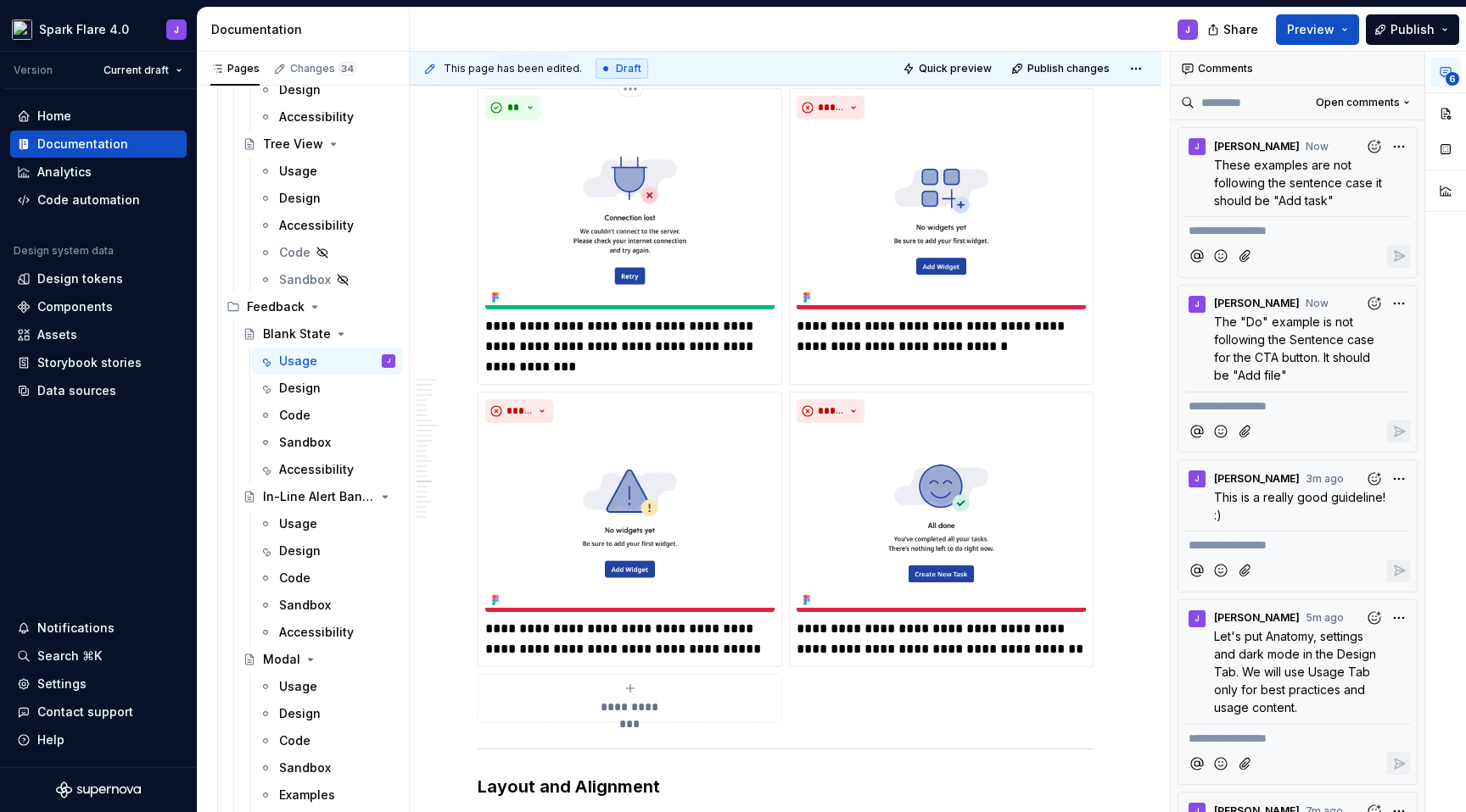
scroll to position [6139, 0]
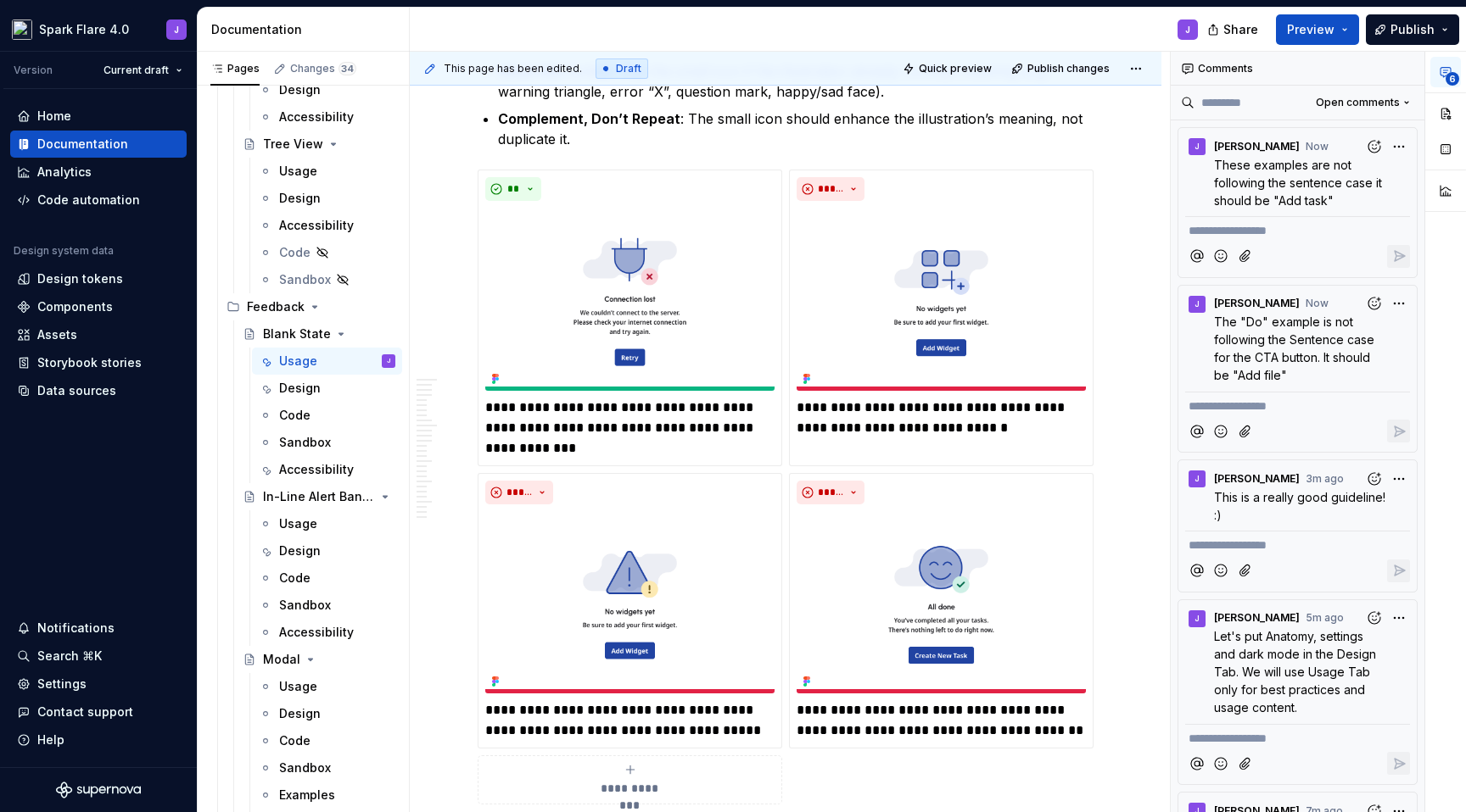
click at [1112, 211] on button "button" at bounding box center [1116, 210] width 24 height 24
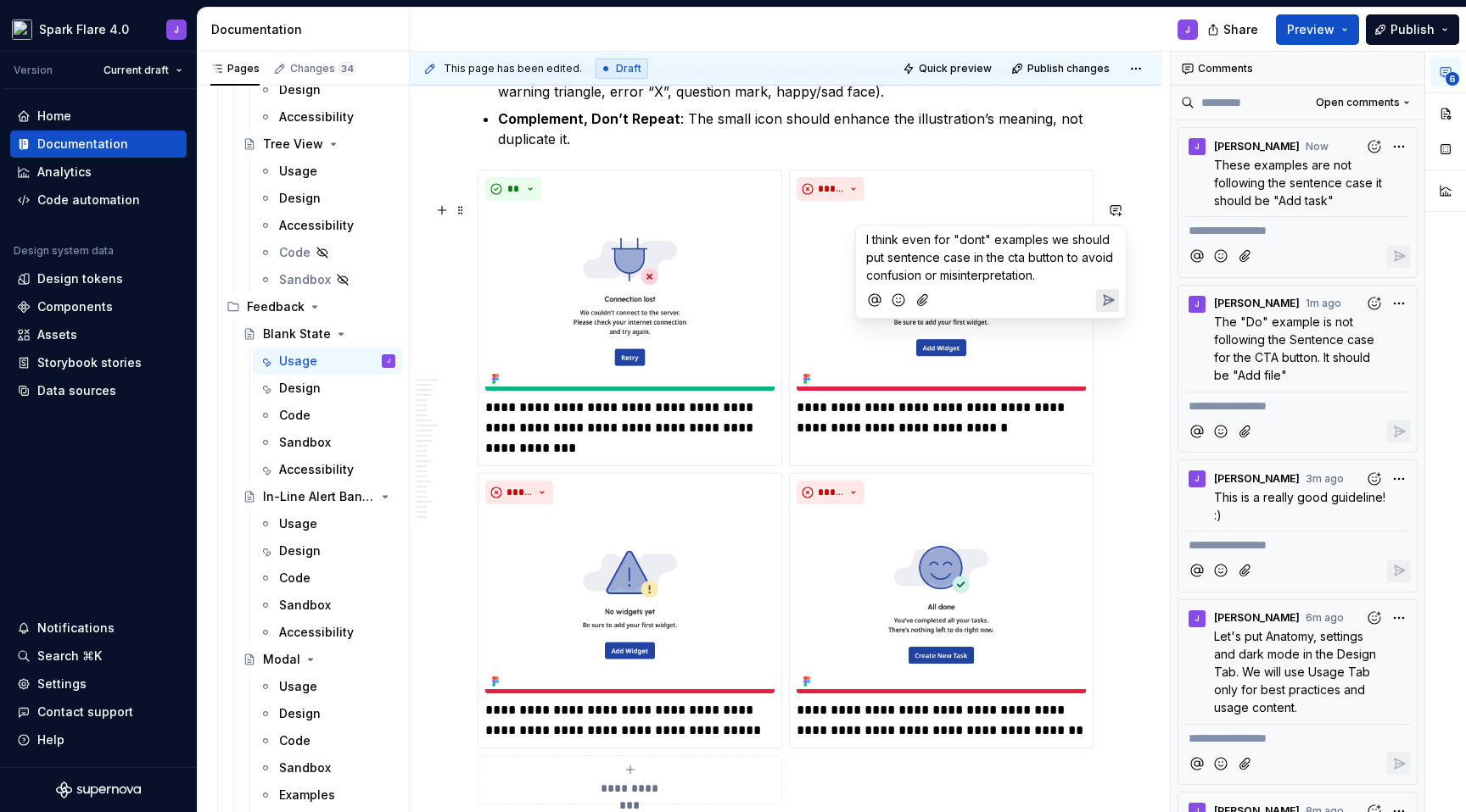
click at [1104, 302] on icon "Send" at bounding box center [1109, 300] width 10 height 10
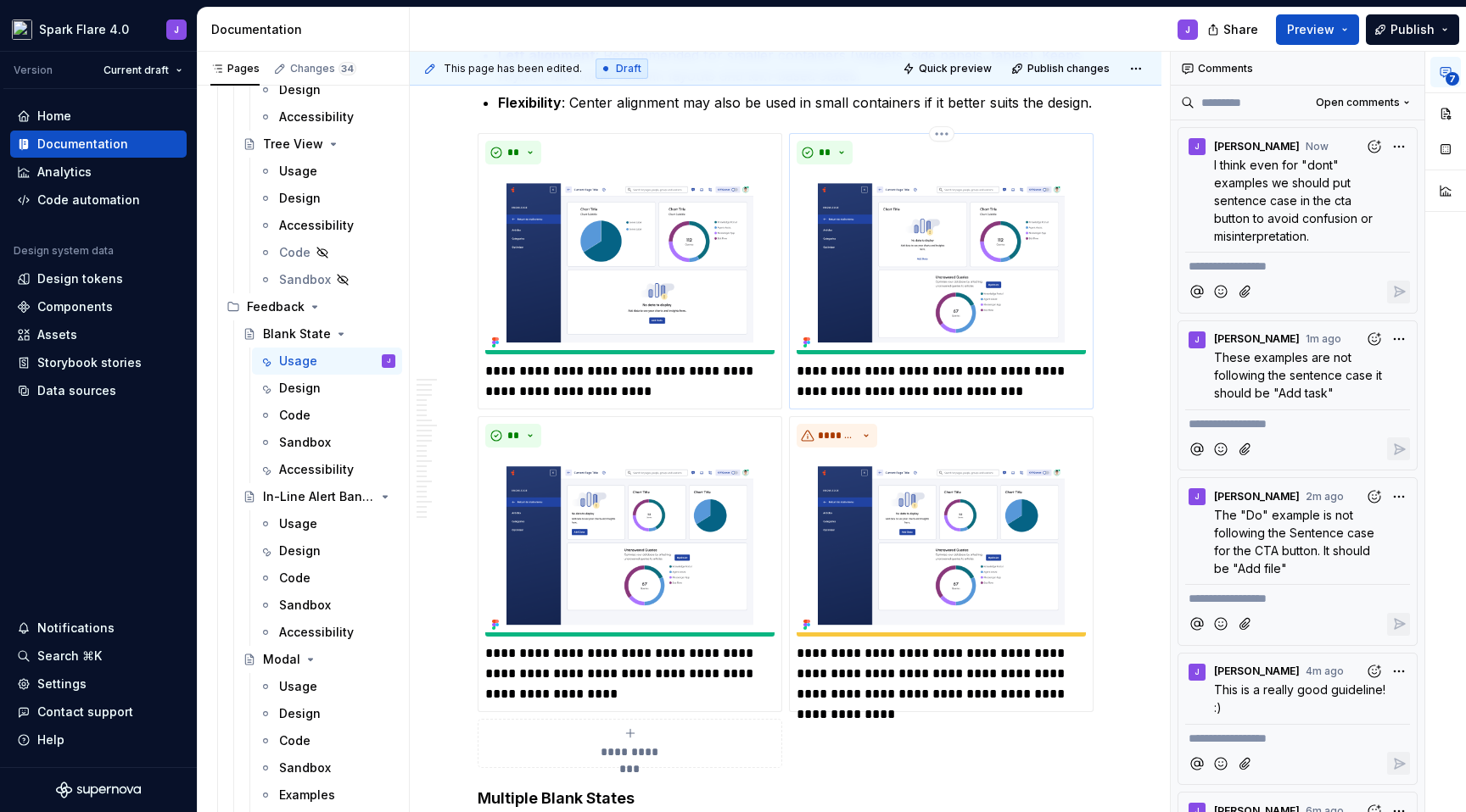
scroll to position [7185, 0]
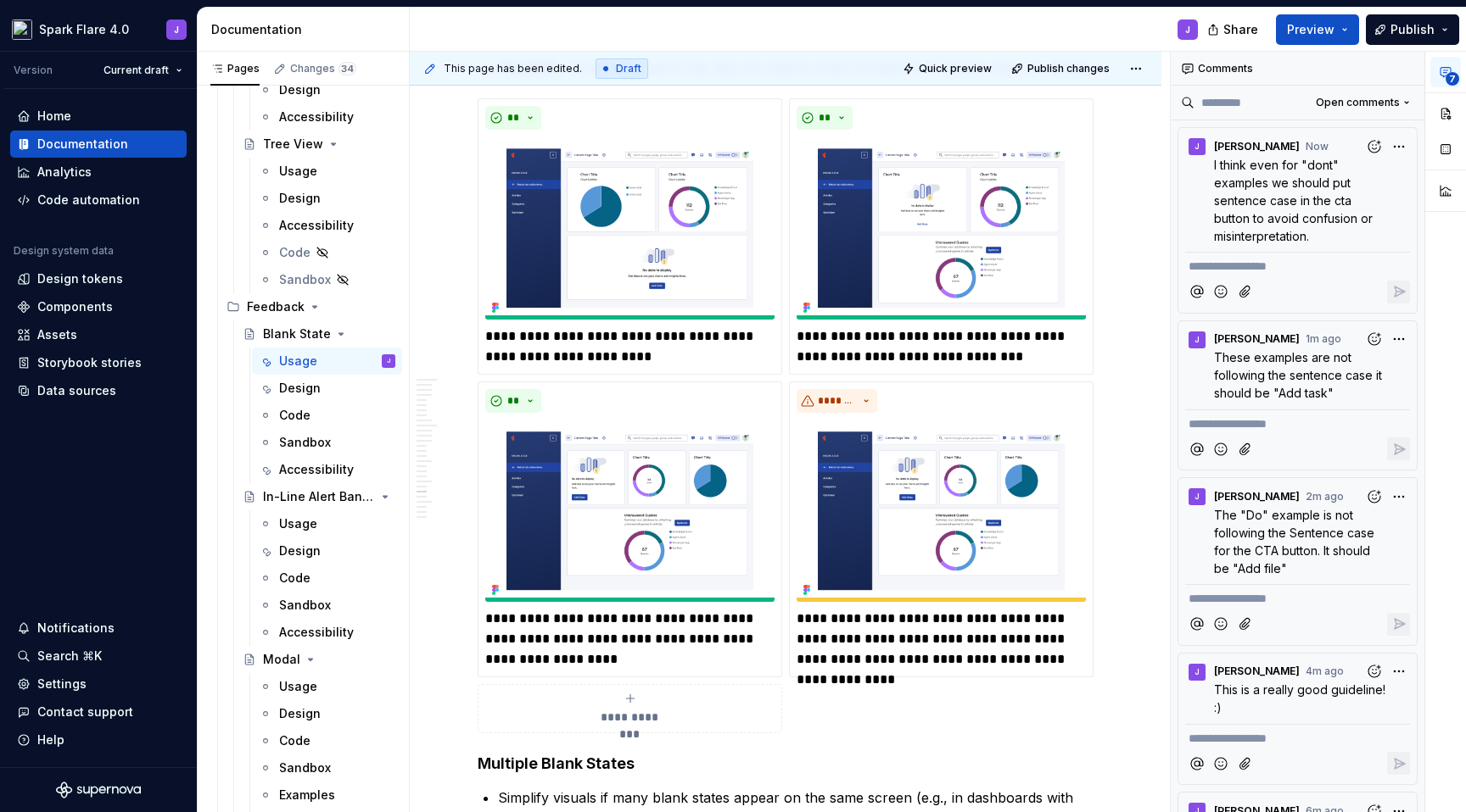
click at [1115, 137] on button "button" at bounding box center [1116, 139] width 24 height 24
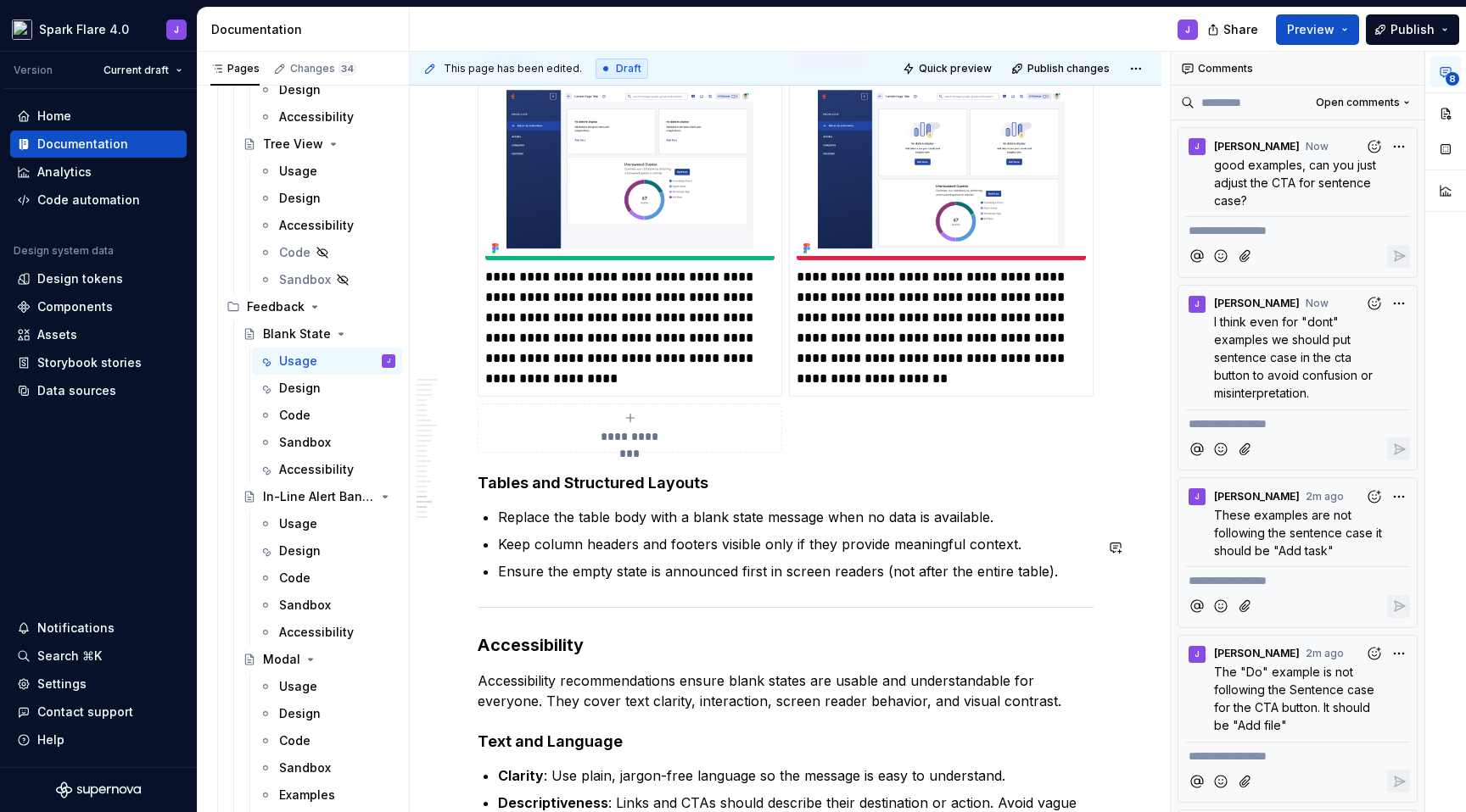
scroll to position [7906, 0]
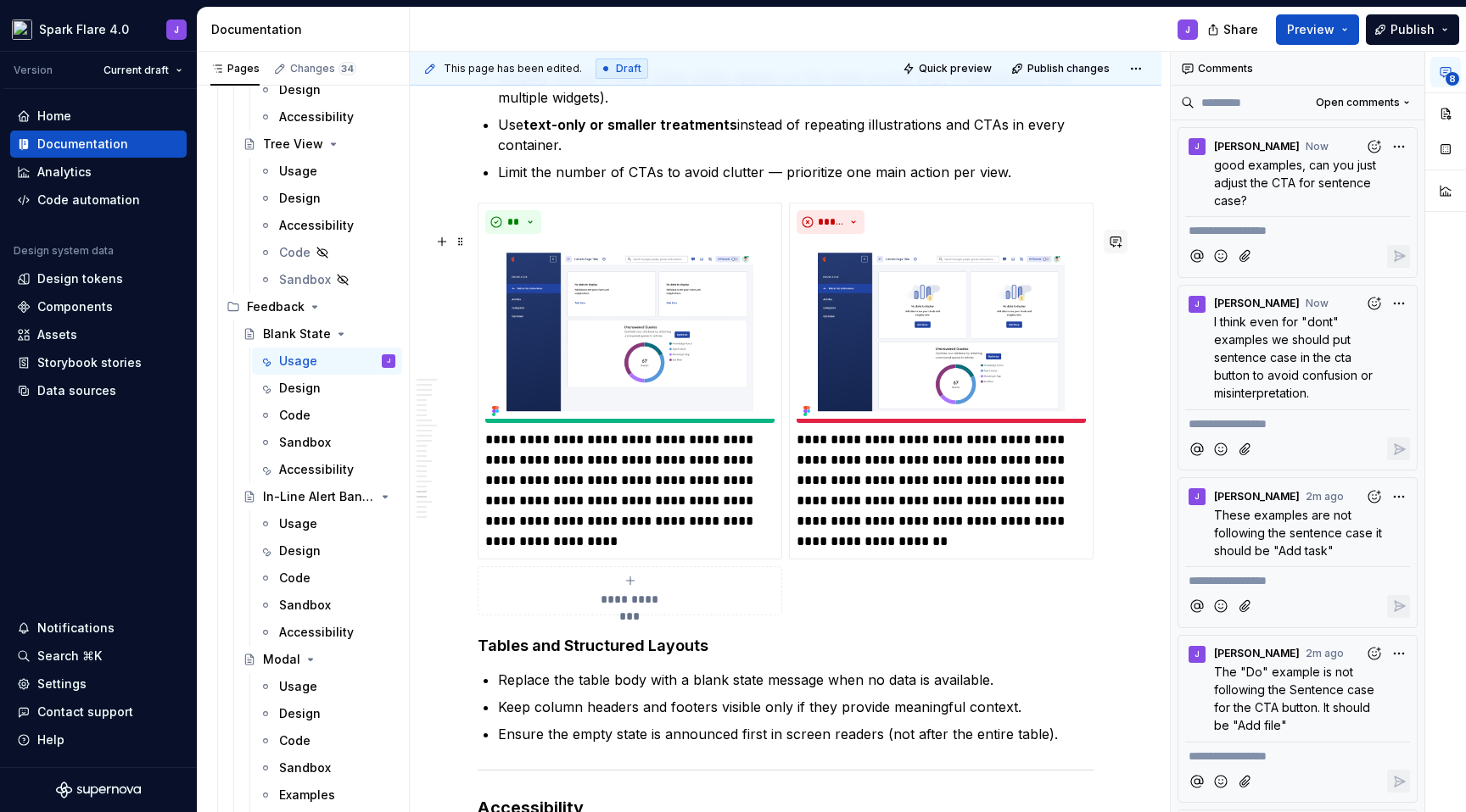
click at [1115, 238] on button "button" at bounding box center [1116, 241] width 24 height 24
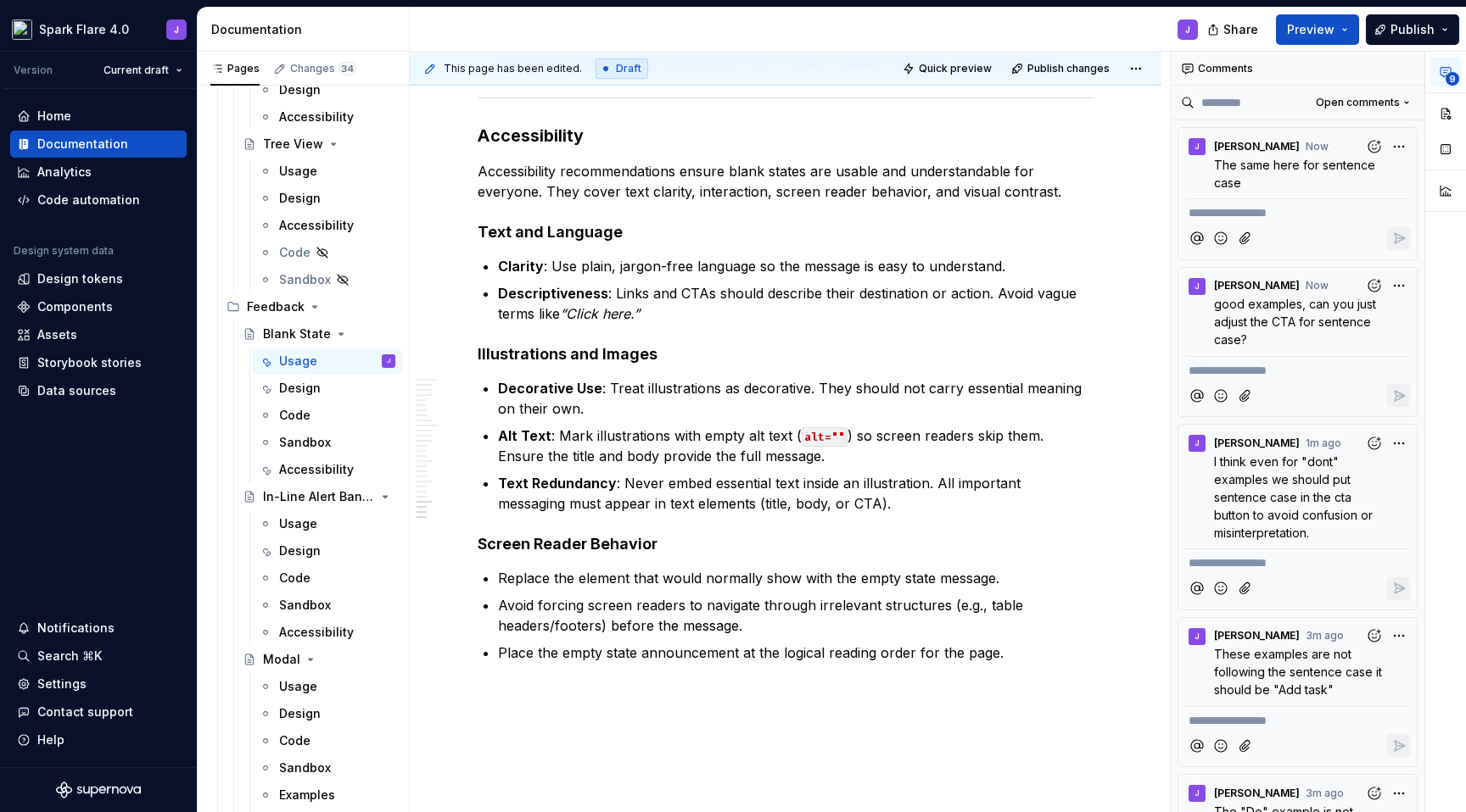
scroll to position [8575, 0]
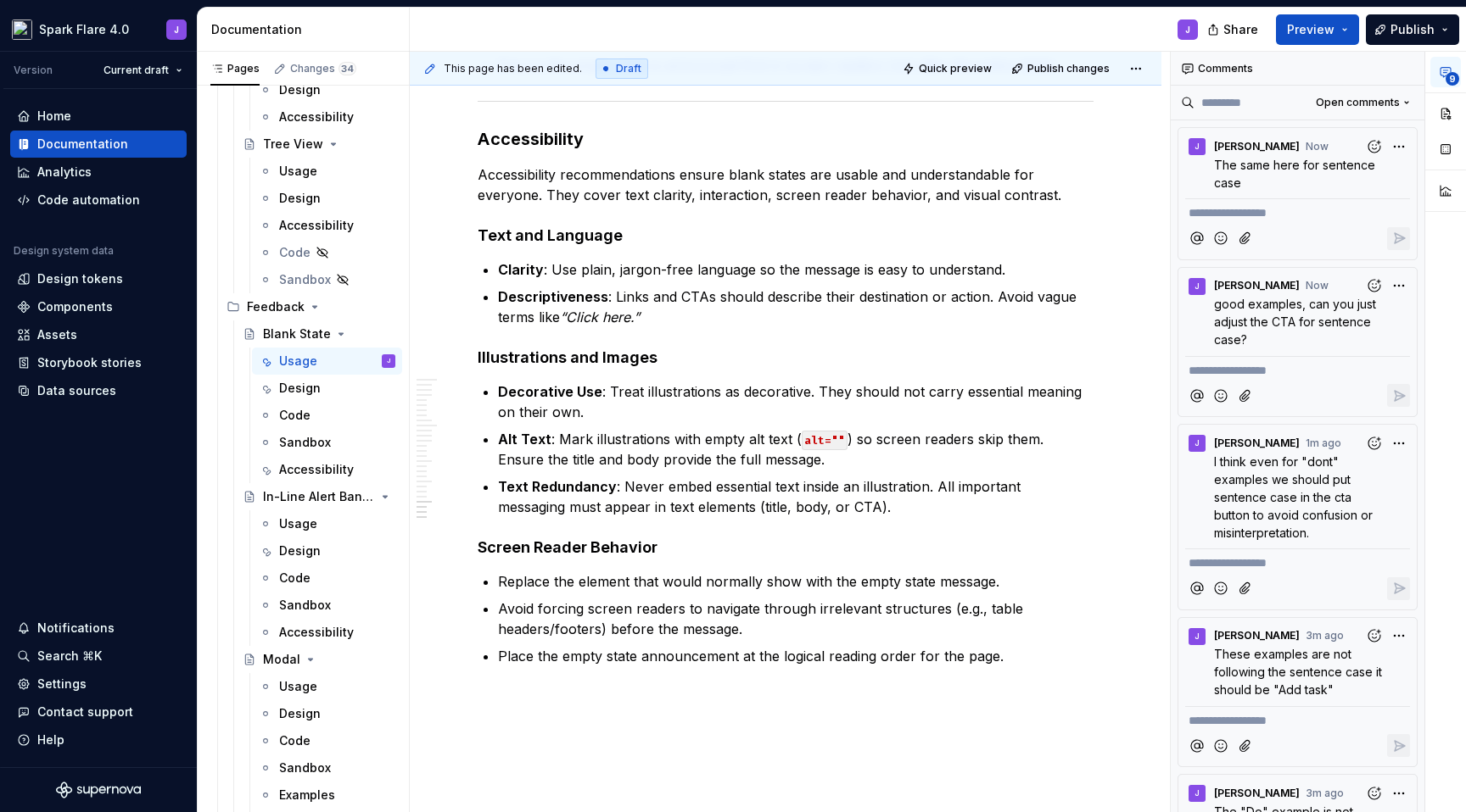
click at [1117, 170] on button "button" at bounding box center [1116, 170] width 24 height 24
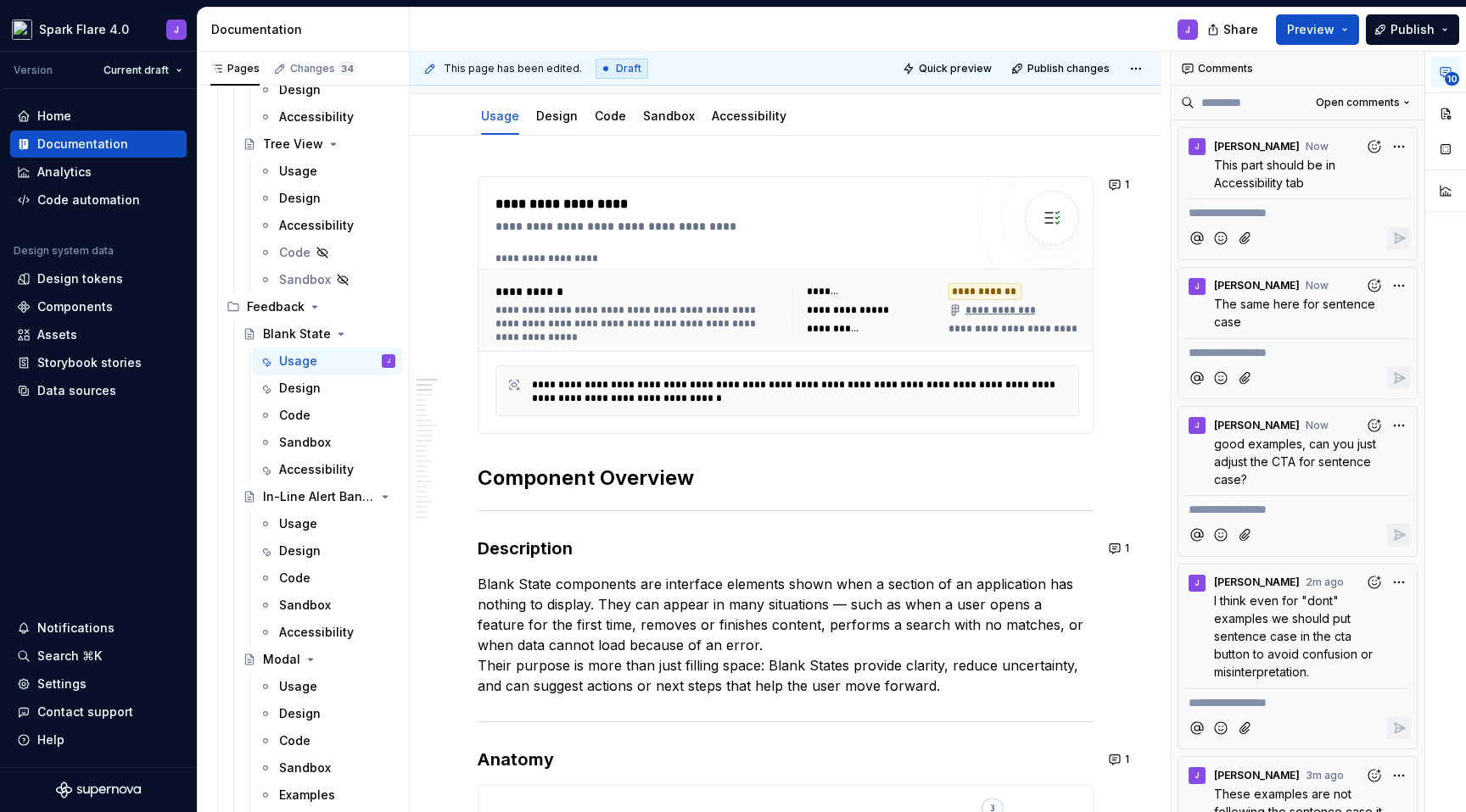
scroll to position [0, 0]
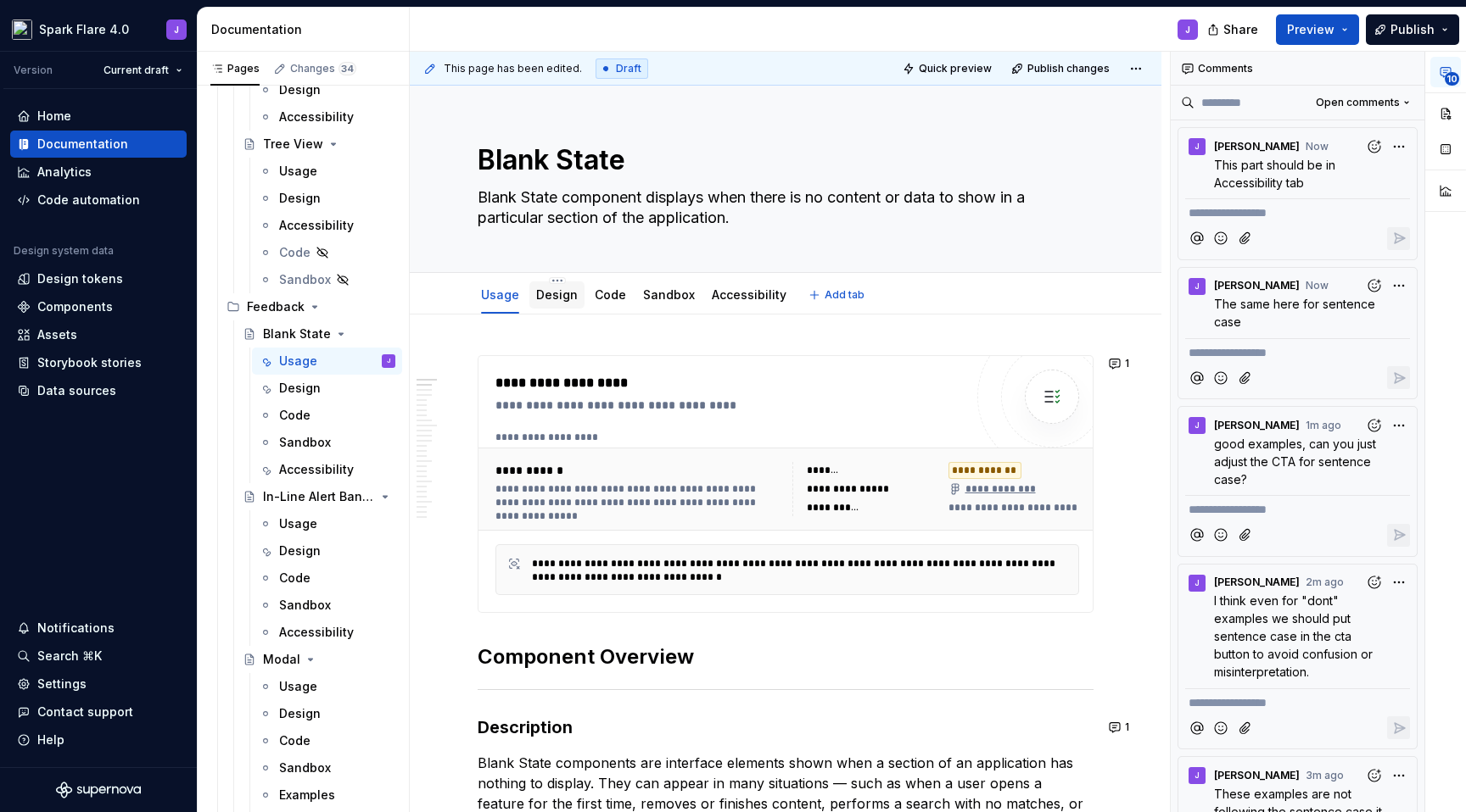
click at [547, 297] on link "Design" at bounding box center [557, 294] width 42 height 14
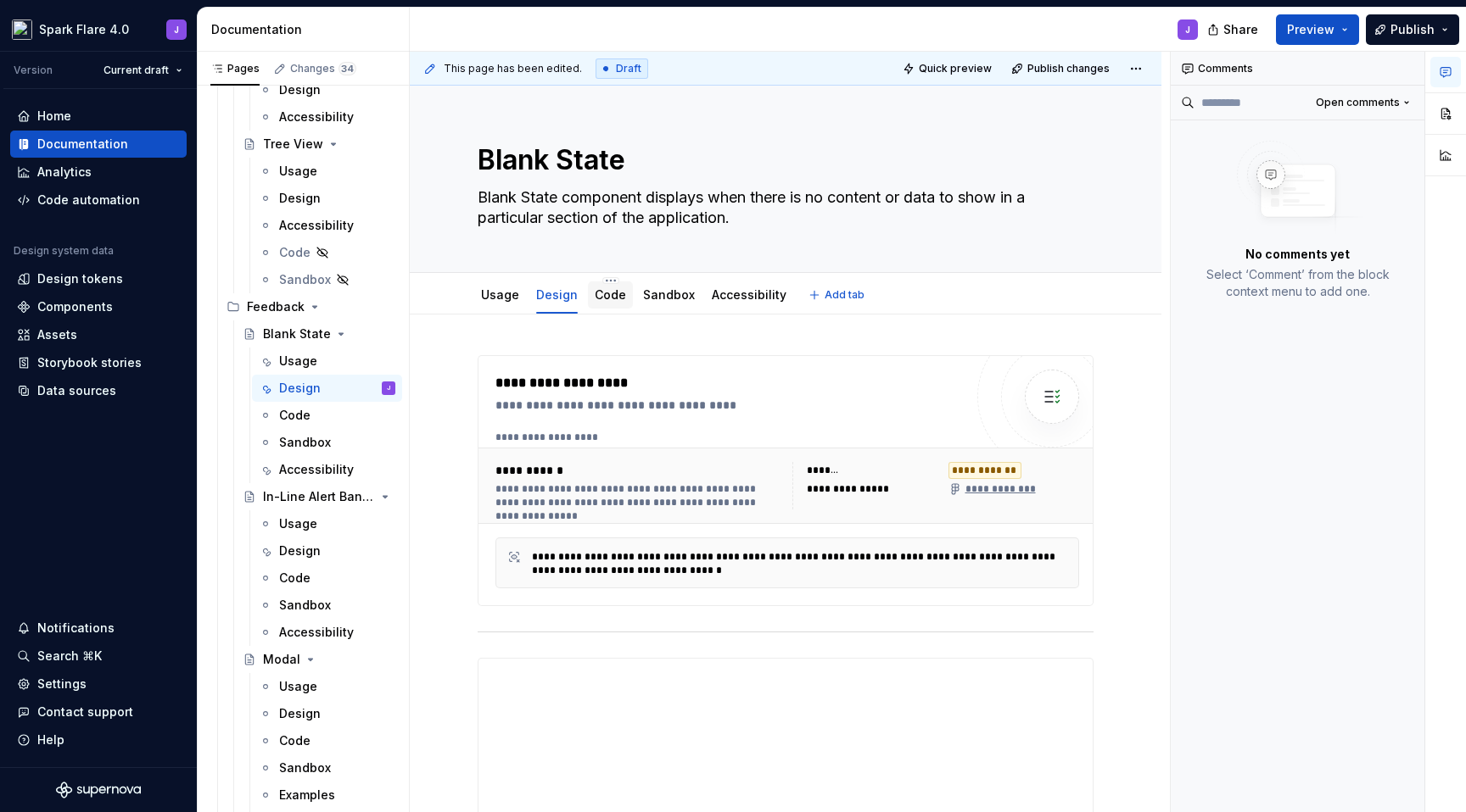
click at [608, 296] on link "Code" at bounding box center [610, 294] width 31 height 14
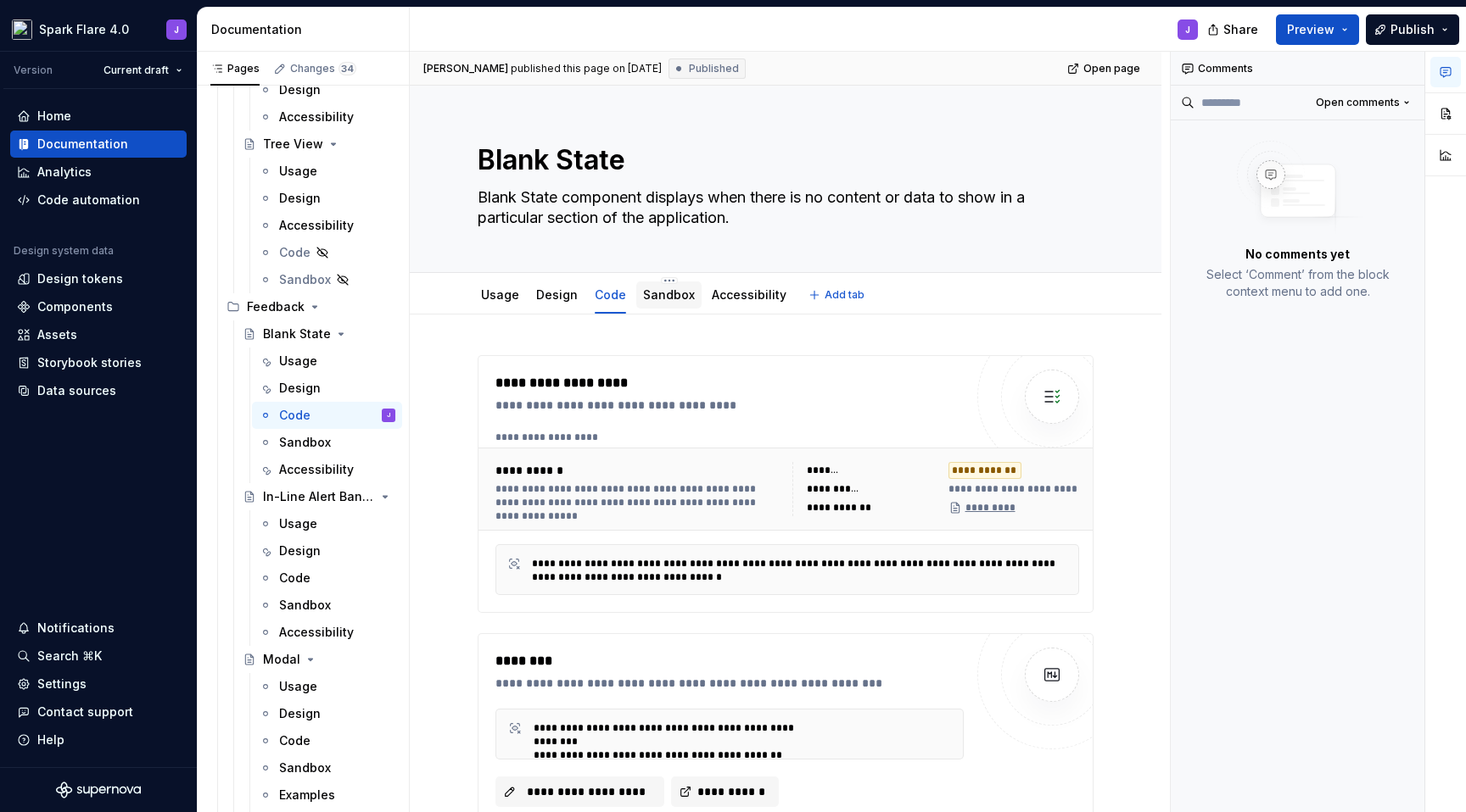
click at [670, 306] on div "Sandbox" at bounding box center [668, 294] width 65 height 27
click at [670, 300] on link "Sandbox" at bounding box center [669, 294] width 52 height 14
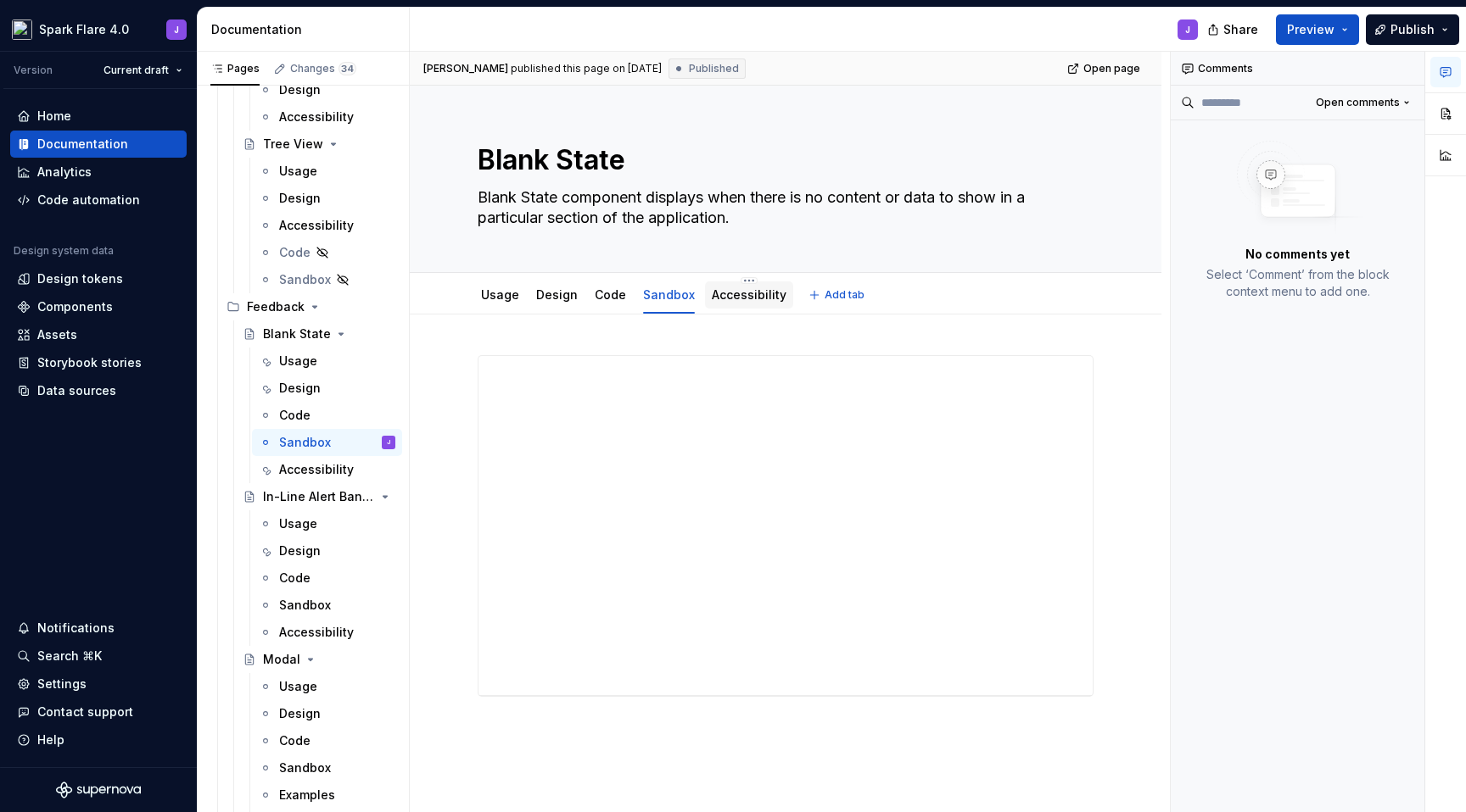
click at [725, 305] on div "Accessibility" at bounding box center [748, 294] width 88 height 27
click at [740, 296] on link "Accessibility" at bounding box center [748, 294] width 75 height 14
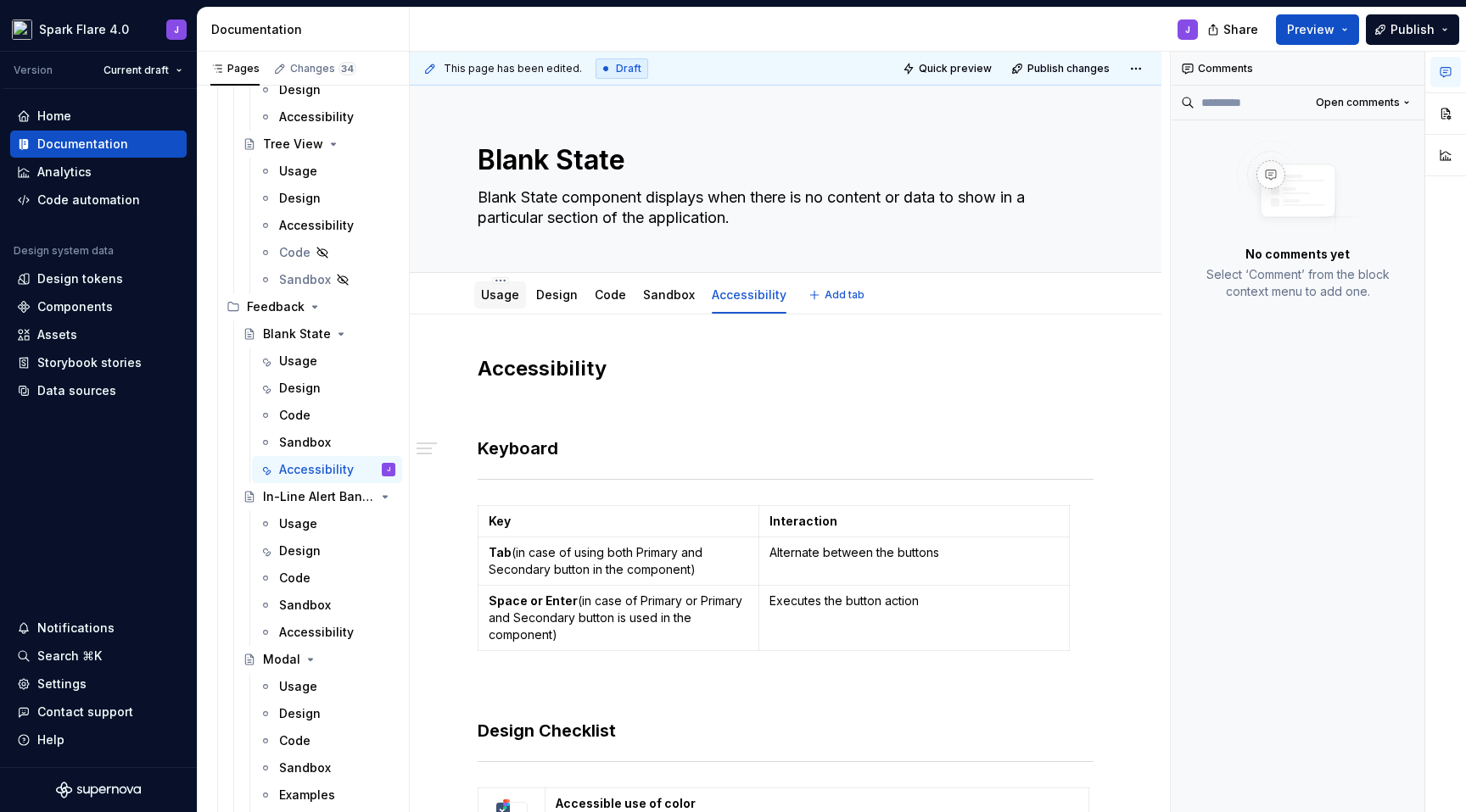
click at [490, 302] on div "Usage" at bounding box center [500, 294] width 38 height 17
click at [504, 304] on div "Usage" at bounding box center [500, 295] width 38 height 20
click at [504, 298] on link "Usage" at bounding box center [500, 294] width 38 height 14
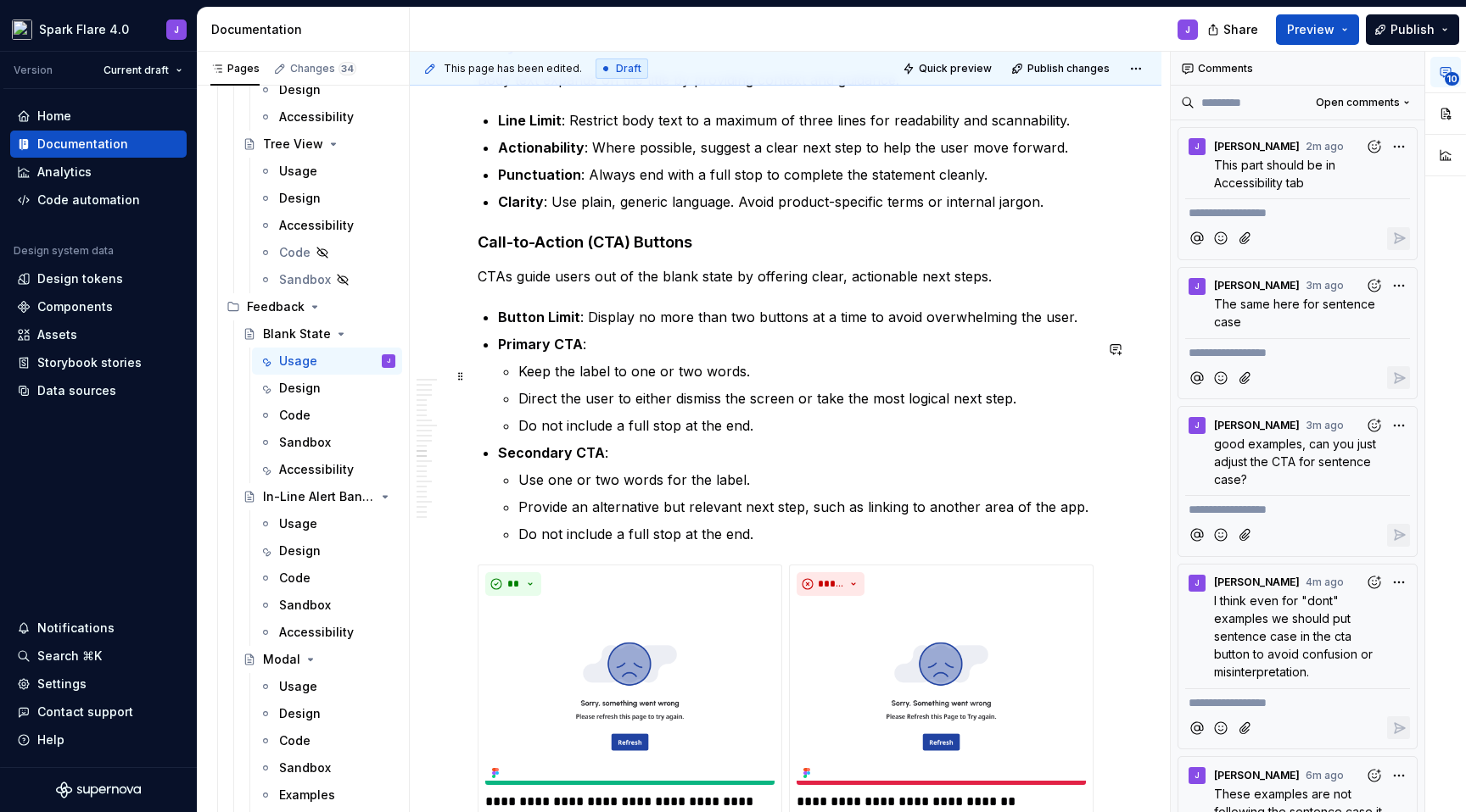
scroll to position [4057, 0]
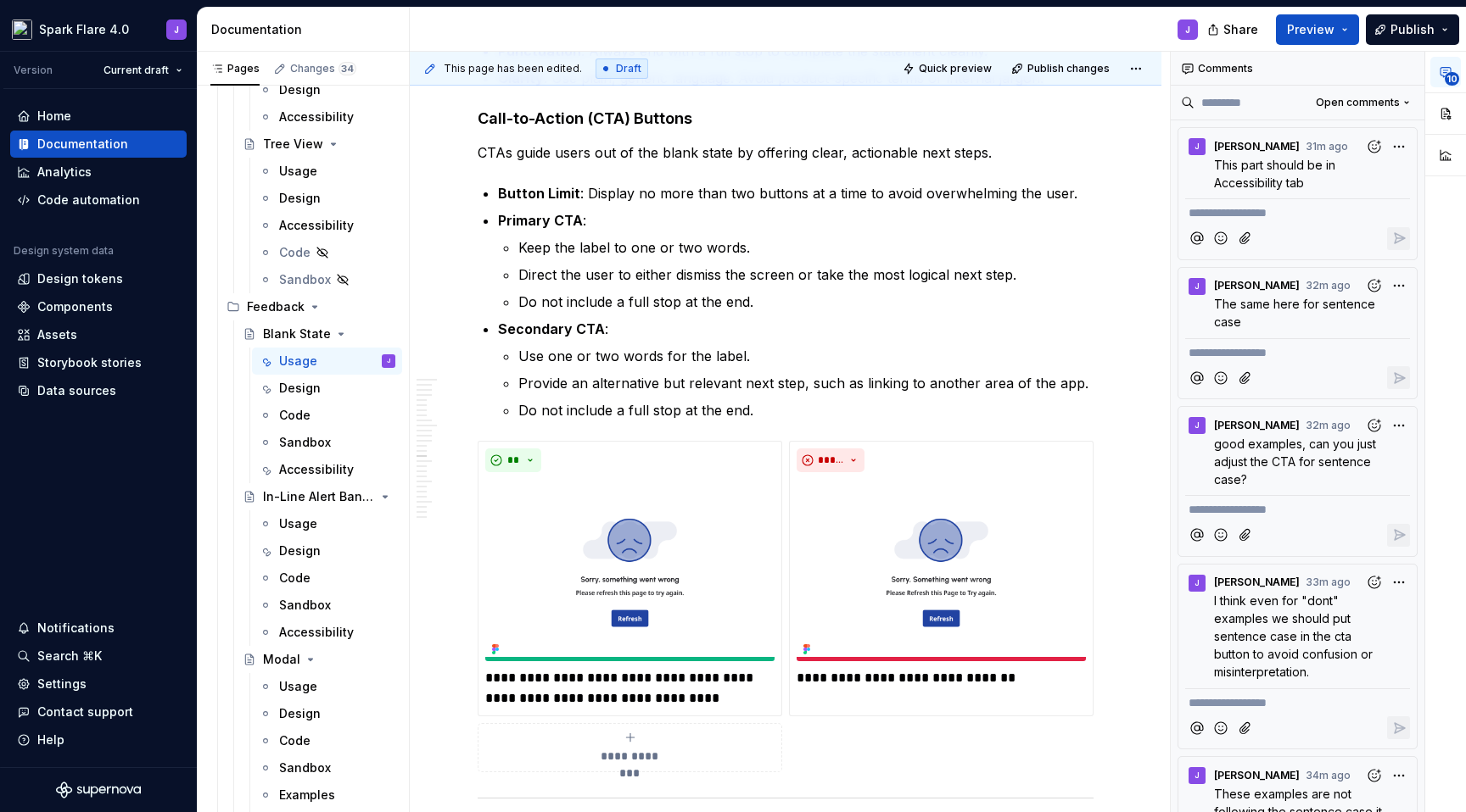
type textarea "*"
